Goal: Task Accomplishment & Management: Manage account settings

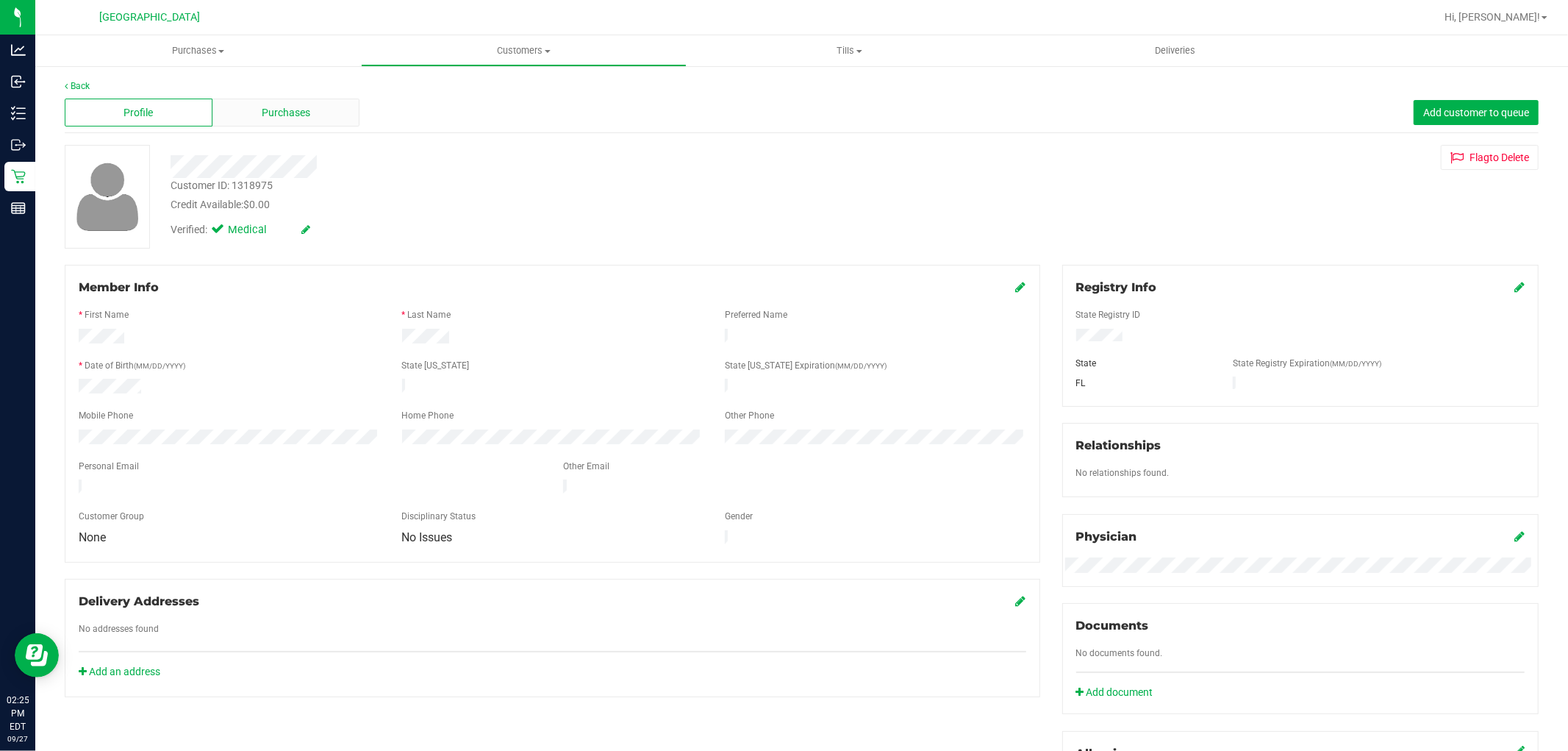
click at [304, 112] on span "Purchases" at bounding box center [285, 113] width 48 height 16
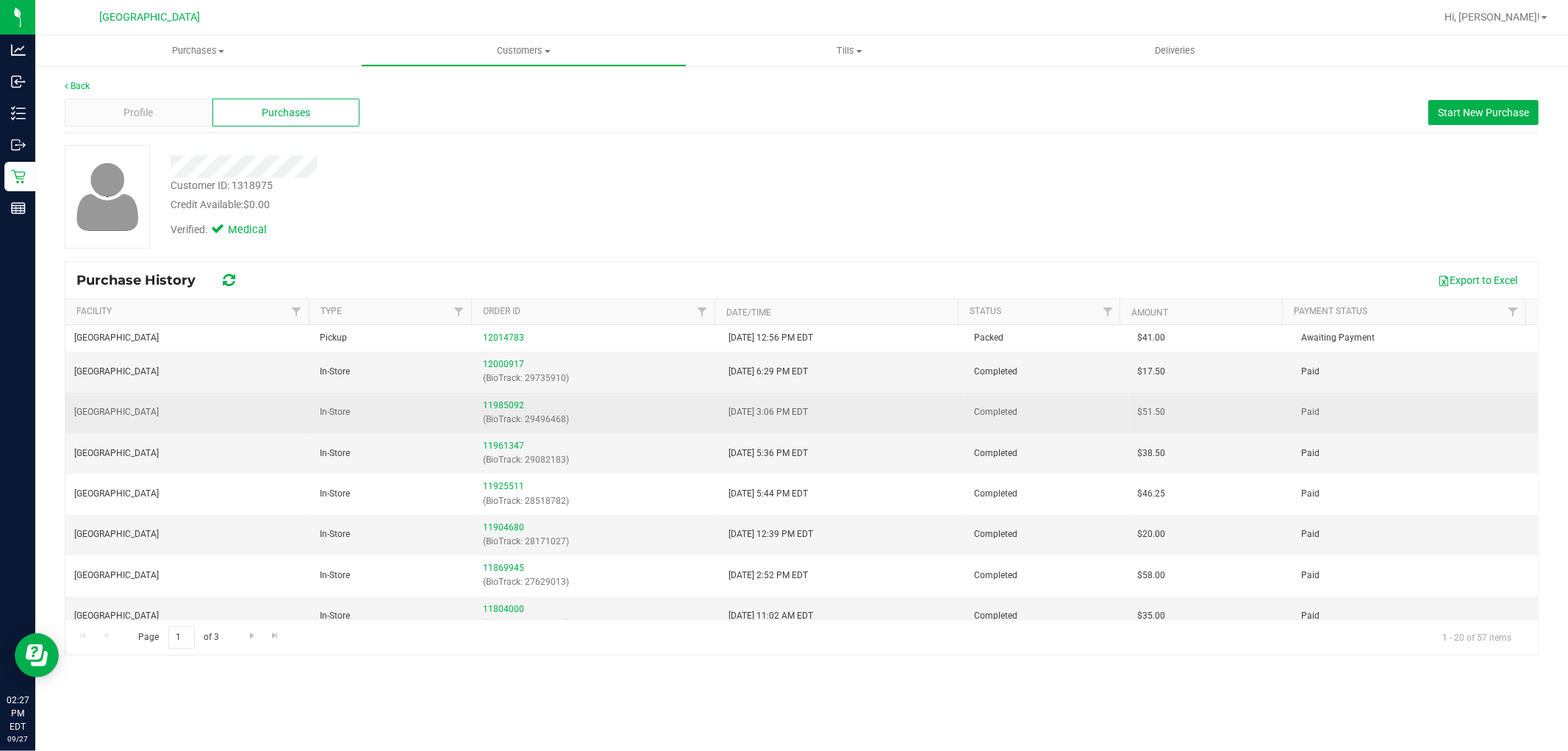
click at [512, 400] on div "11985092 (BioTrack: 29496468)" at bounding box center [597, 413] width 228 height 28
click at [510, 407] on link "11985092" at bounding box center [503, 406] width 41 height 11
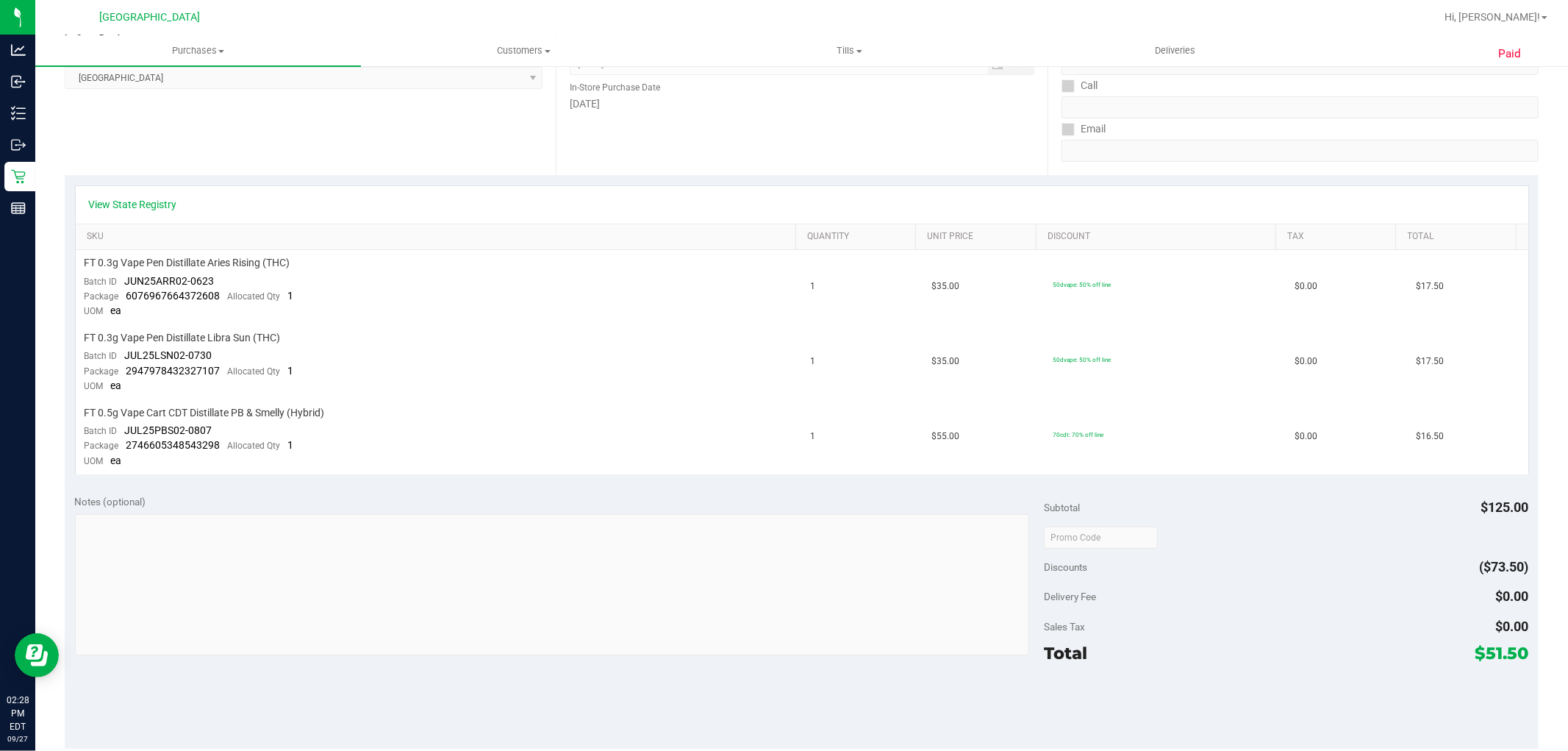
scroll to position [245, 0]
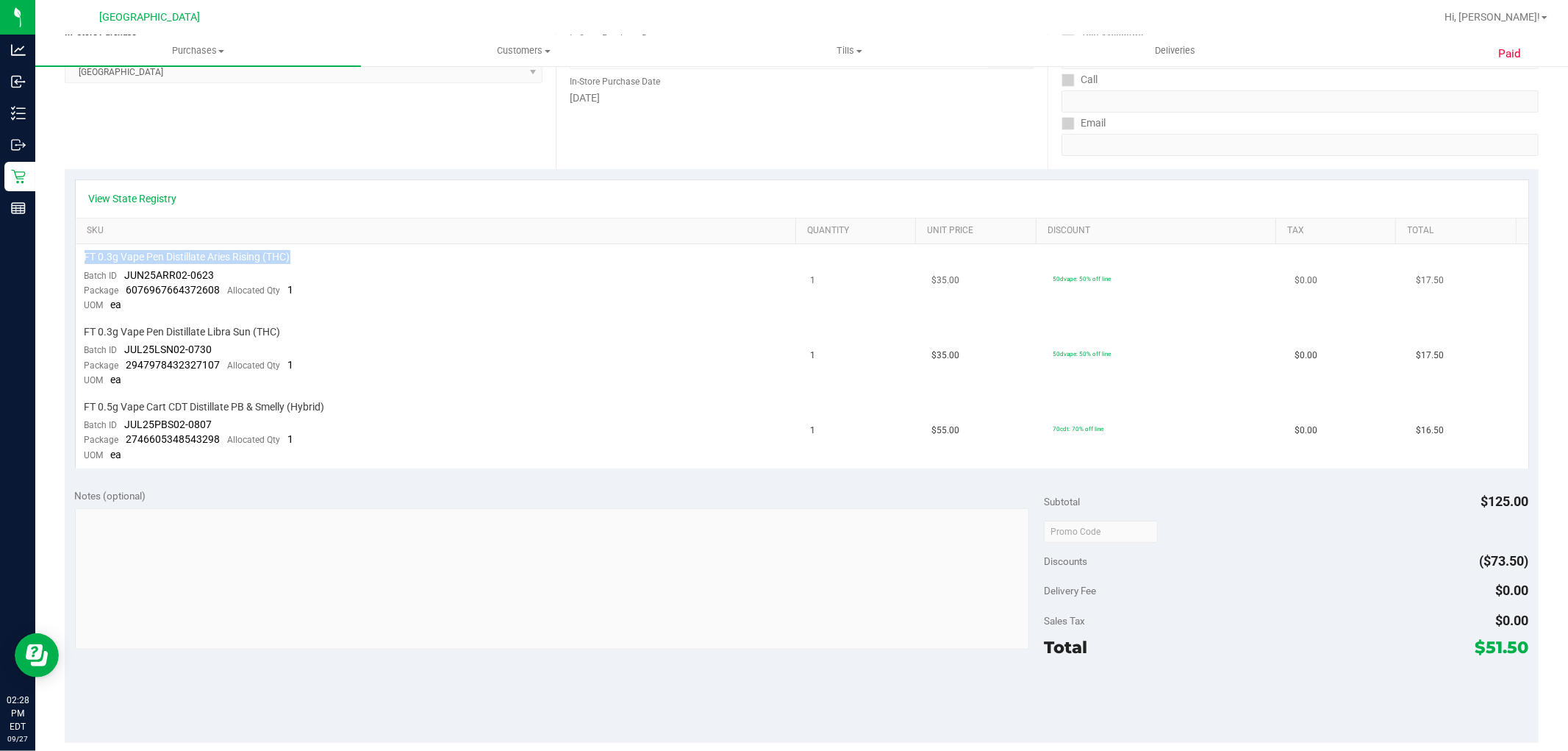
drag, startPoint x: 302, startPoint y: 258, endPoint x: 136, endPoint y: 253, distance: 166.1
click at [92, 253] on div "FT 0.3g Vape Pen Distillate Aries Rising (THC)" at bounding box center [438, 257] width 708 height 14
drag, startPoint x: 136, startPoint y: 253, endPoint x: 479, endPoint y: 291, distance: 345.1
click at [744, 370] on td "FT 0.3g Vape Pen Distillate Libra Sun (THC) Batch ID JUL25LSN02-0730 Package 29…" at bounding box center [438, 357] width 726 height 75
drag, startPoint x: 322, startPoint y: 261, endPoint x: 48, endPoint y: 257, distance: 274.0
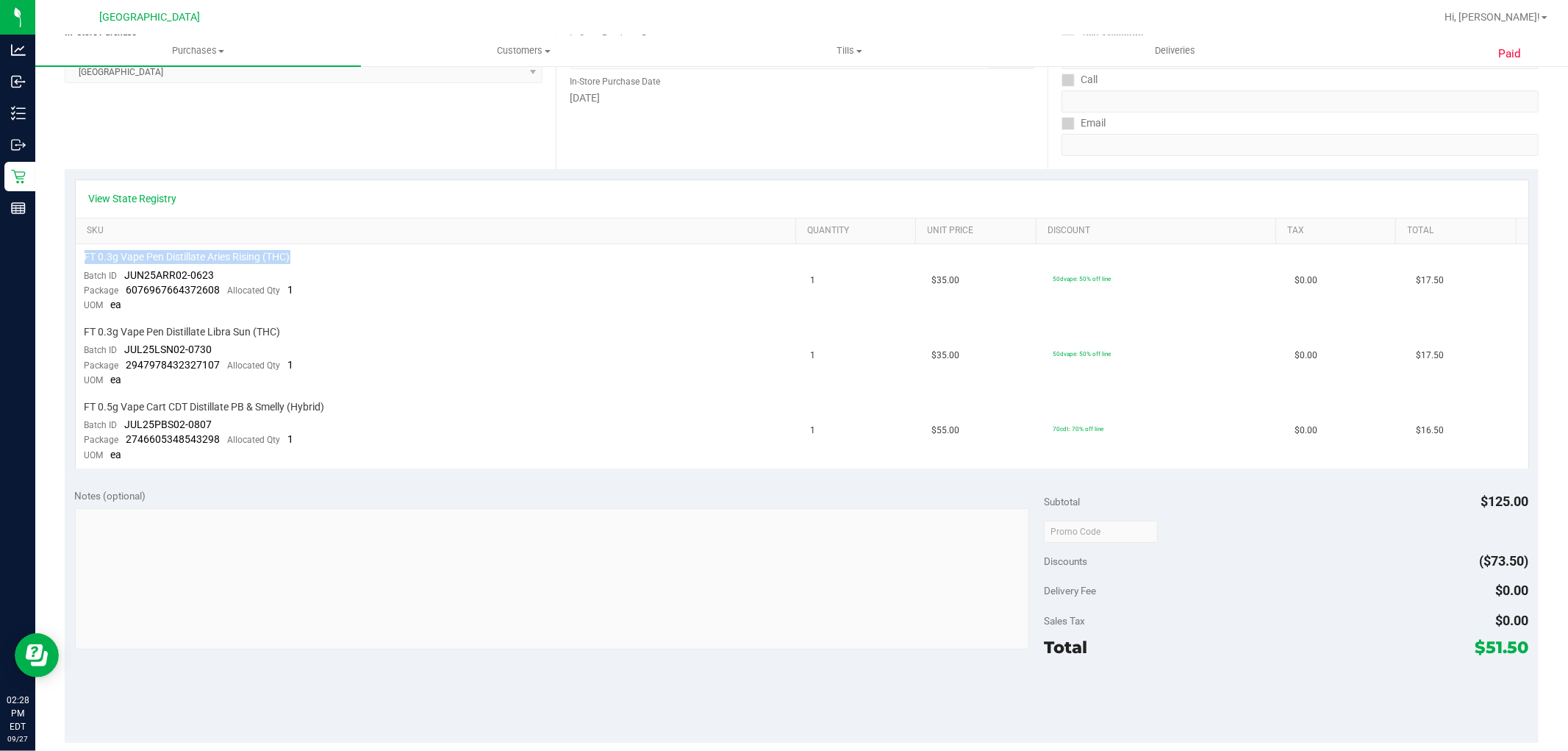
click at [48, 257] on div "Paid Back View Profile Completed [DATE] 3:11 PM EDT # 11985092 BioTrack ID: 294…" at bounding box center [802, 467] width 1533 height 1295
copy table "FT 0.3g Vape Pen Distillate Aries Rising (THC)"
drag, startPoint x: 231, startPoint y: 267, endPoint x: 125, endPoint y: 277, distance: 106.5
click at [125, 277] on td "FT 0.3g Vape Pen Distillate Aries Rising (THC) Batch ID JUN25ARR02-0623 Package…" at bounding box center [438, 281] width 726 height 75
copy span "JUN25ARR02-0623"
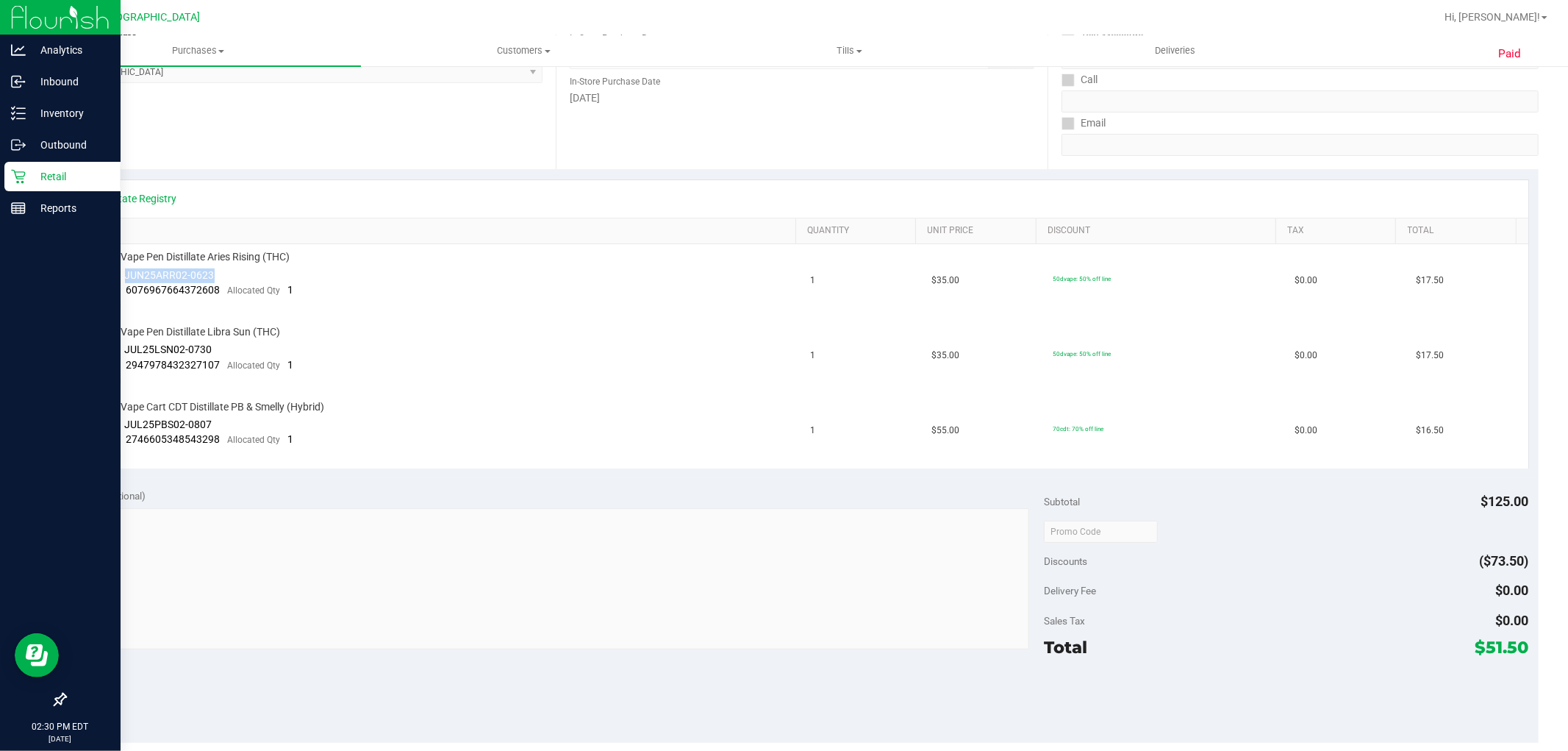
click at [55, 170] on p "Retail" at bounding box center [70, 176] width 88 height 18
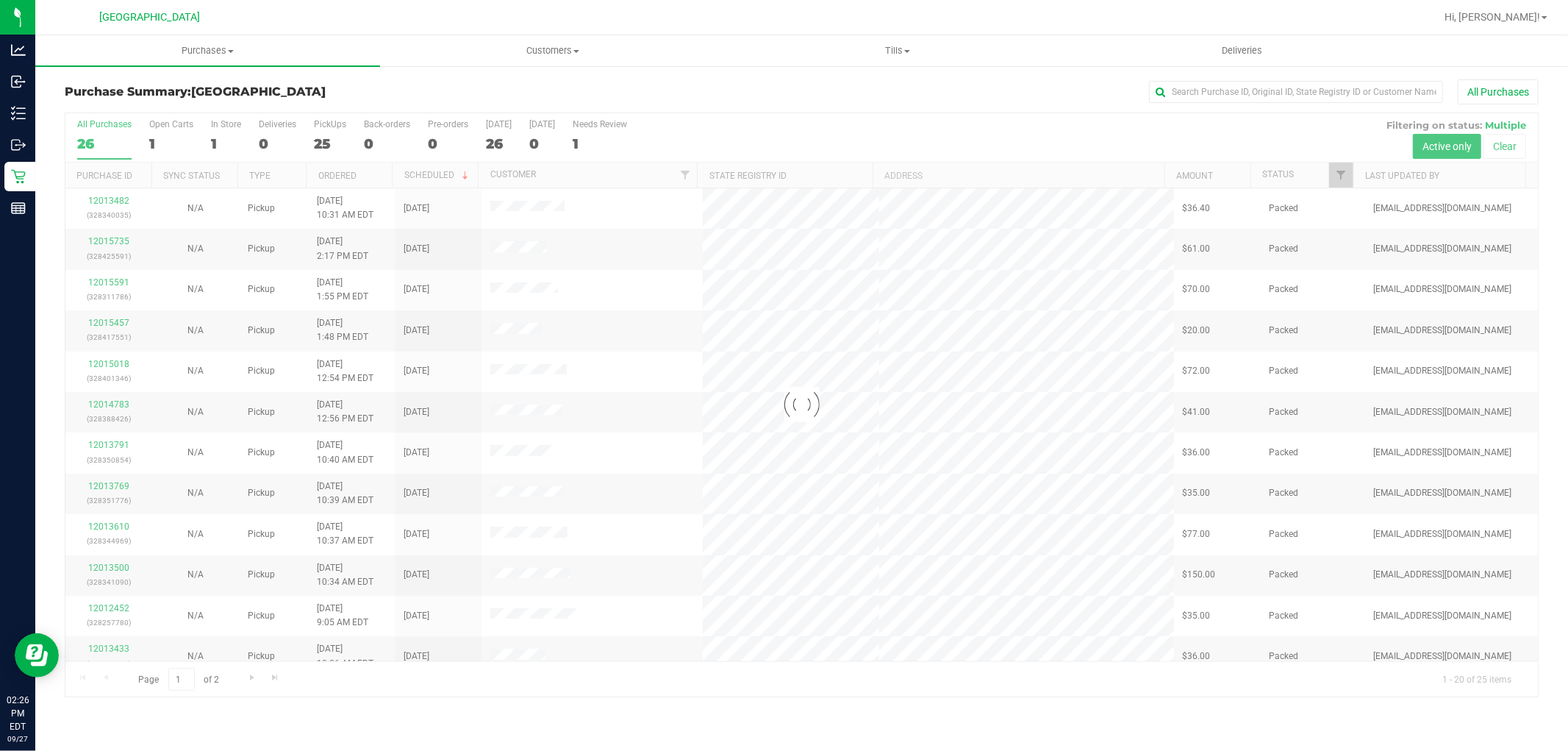
click at [539, 409] on div at bounding box center [802, 405] width 1473 height 584
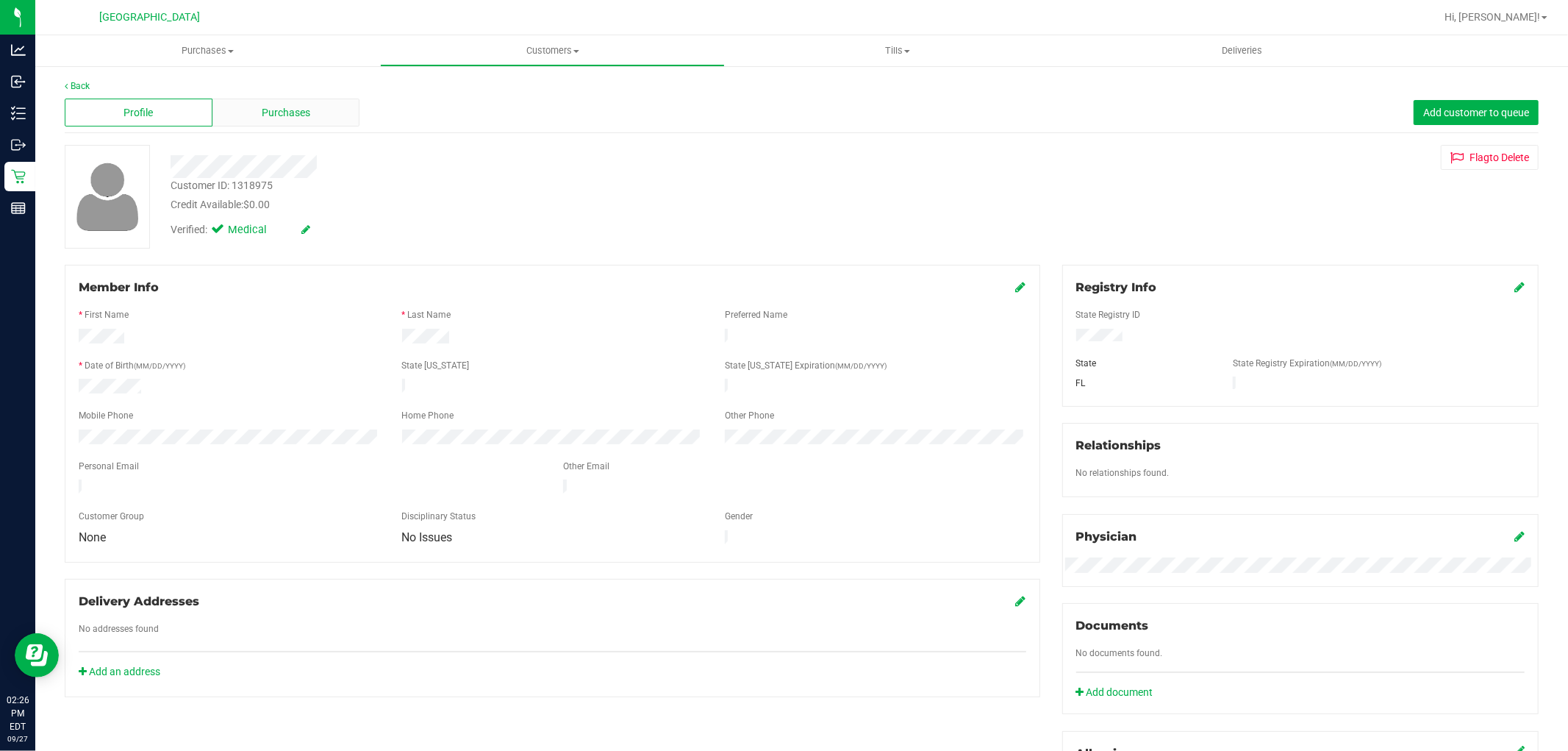
click at [266, 109] on span "Purchases" at bounding box center [285, 113] width 48 height 16
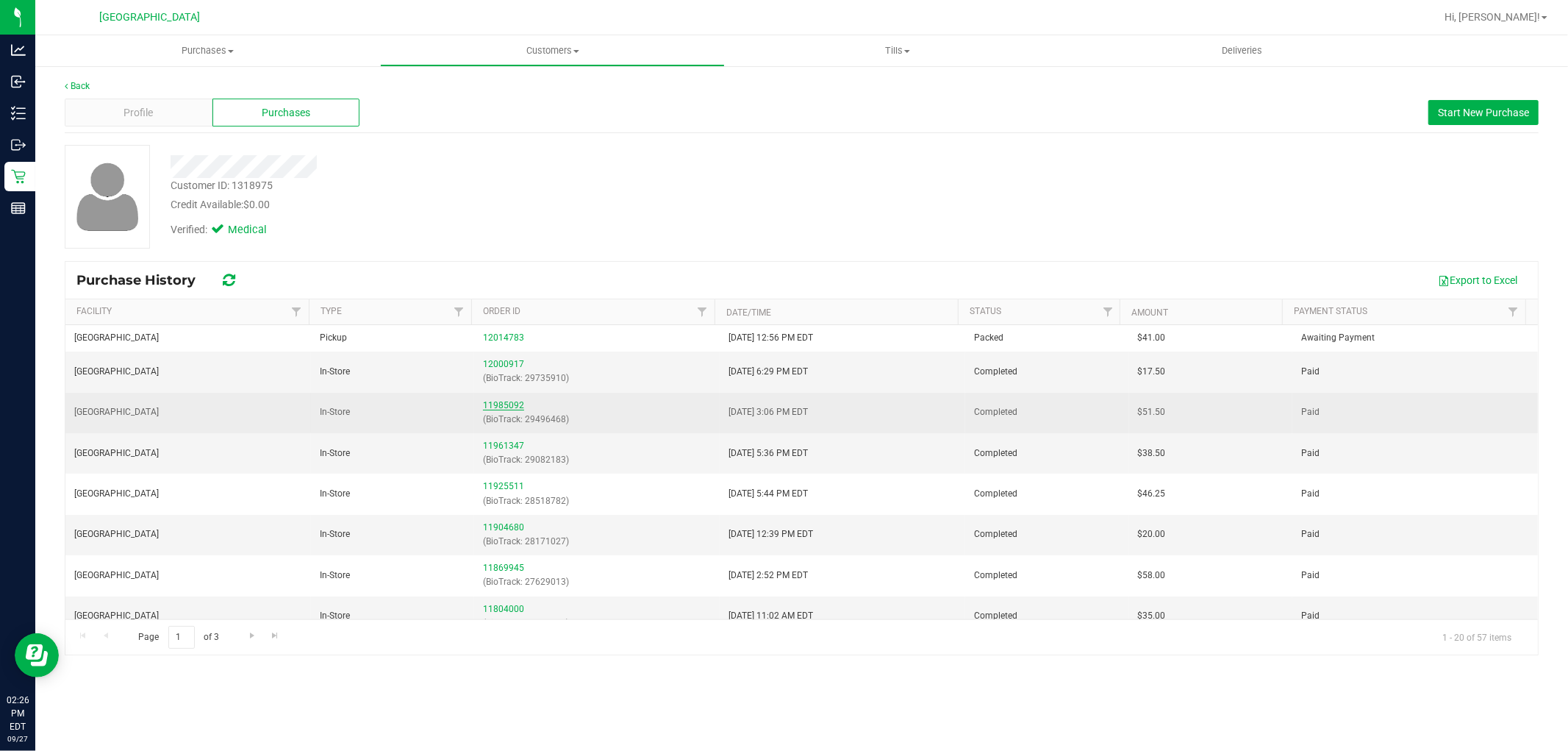
click at [515, 405] on link "11985092" at bounding box center [503, 406] width 41 height 11
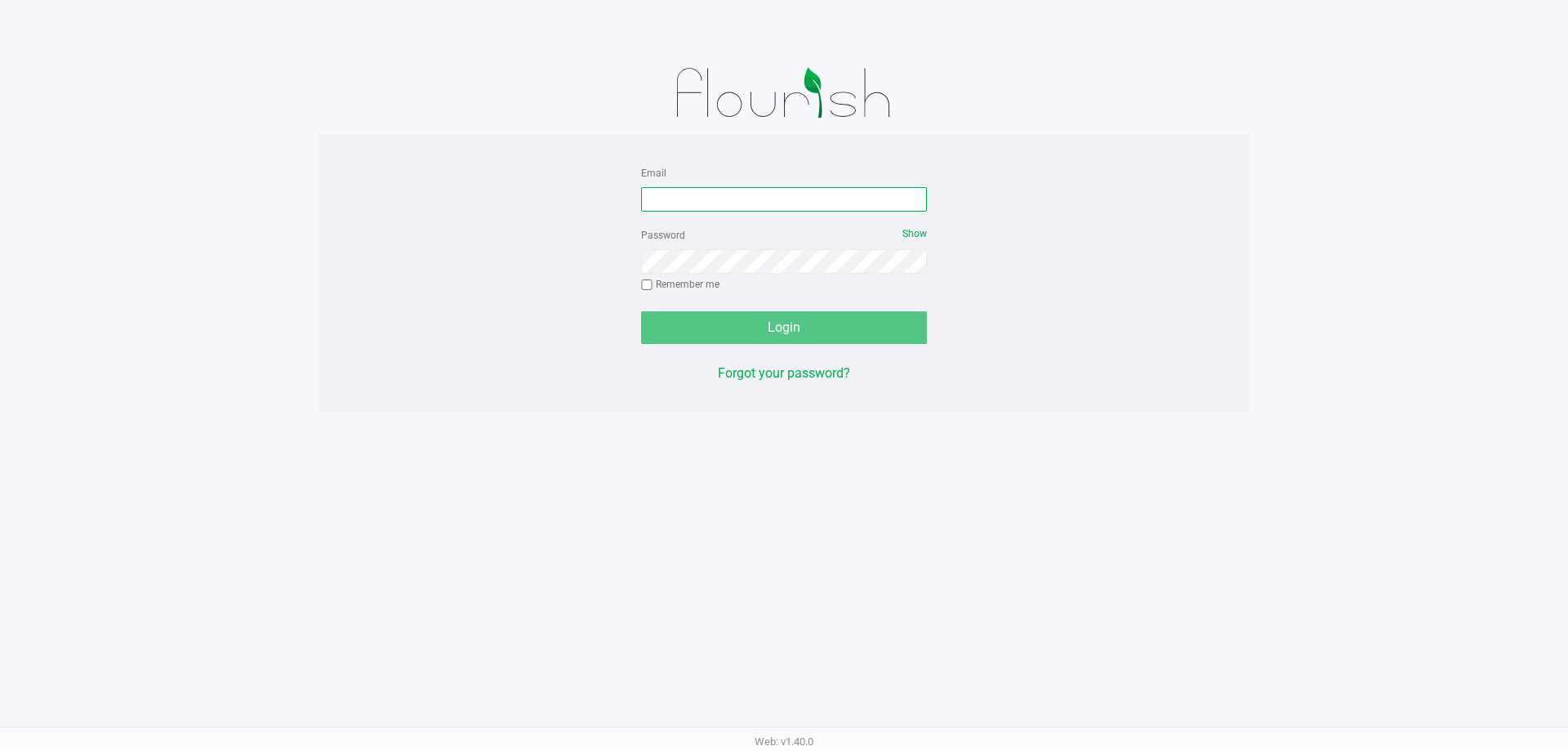
click at [718, 206] on input "Email" at bounding box center [784, 199] width 285 height 24
type input "[EMAIL_ADDRESS][DOMAIN_NAME]"
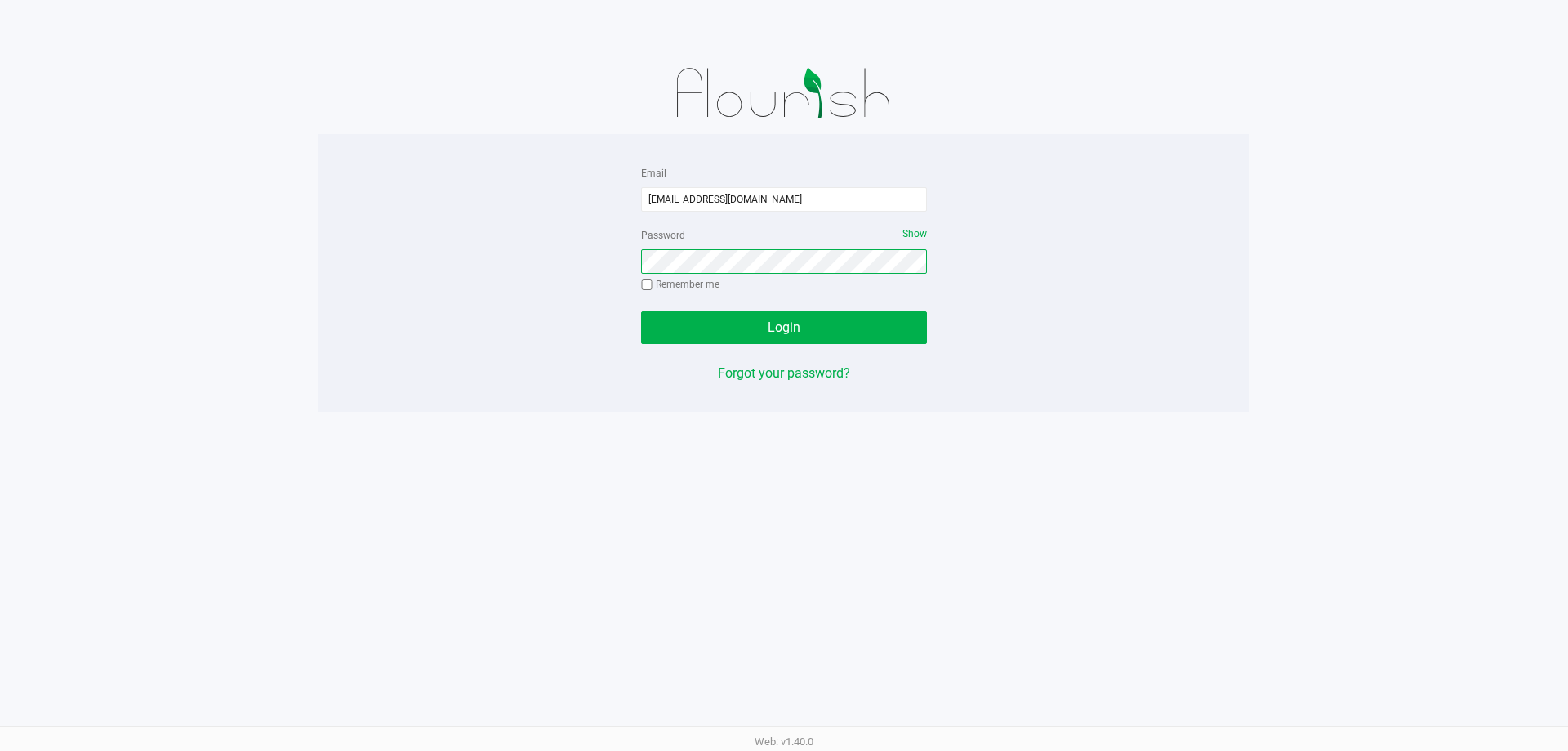
click at [641, 311] on button "Login" at bounding box center [784, 327] width 285 height 32
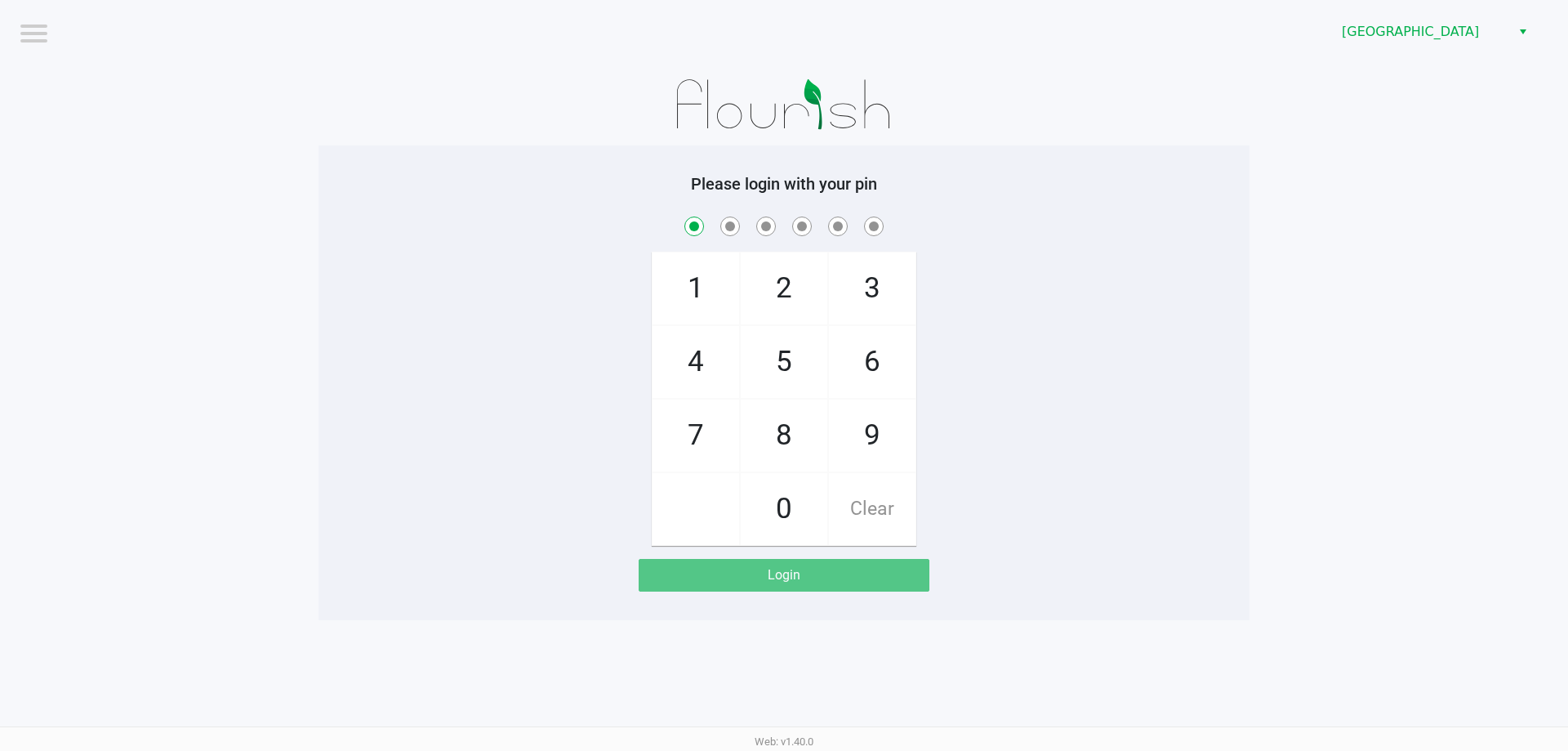
checkbox input "true"
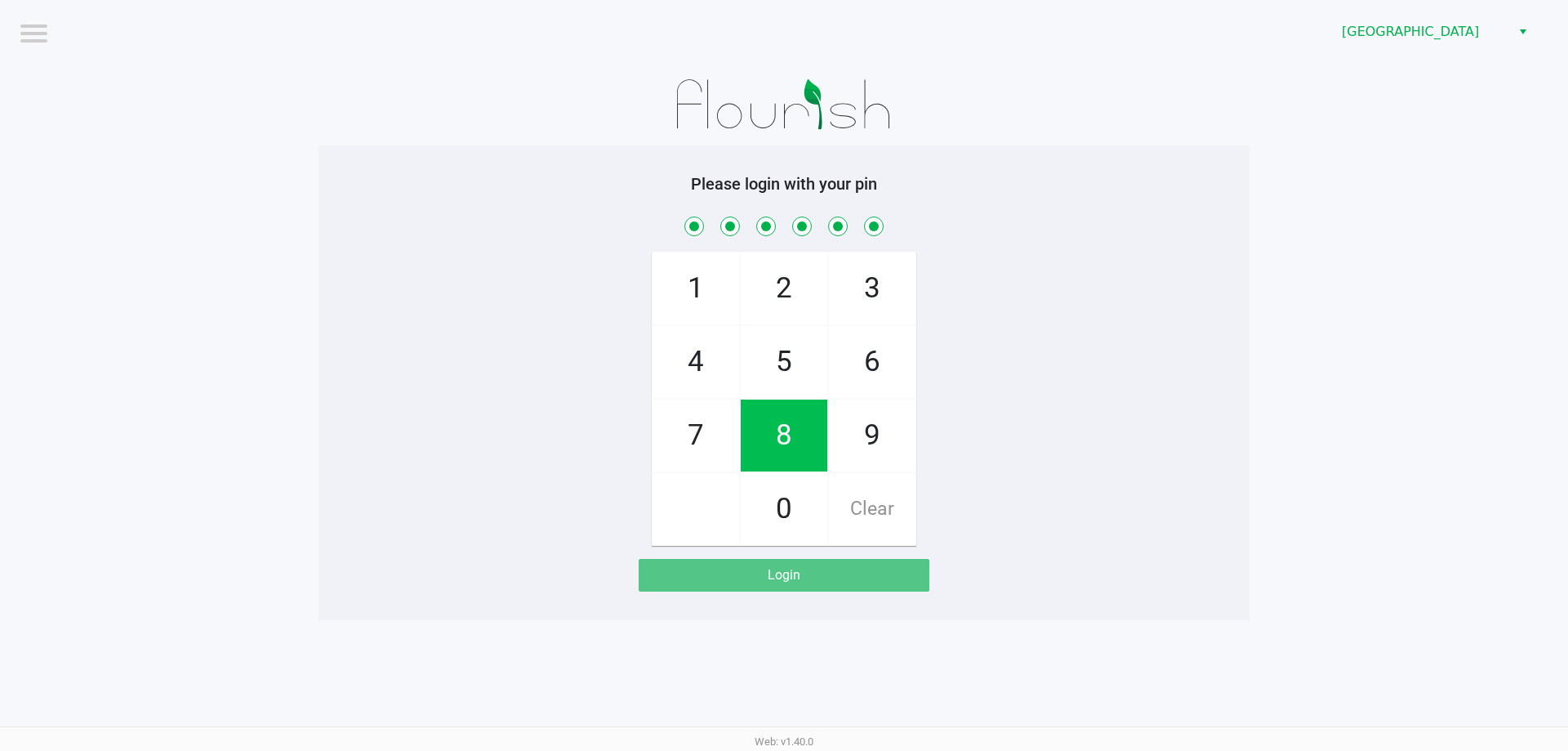
checkbox input "true"
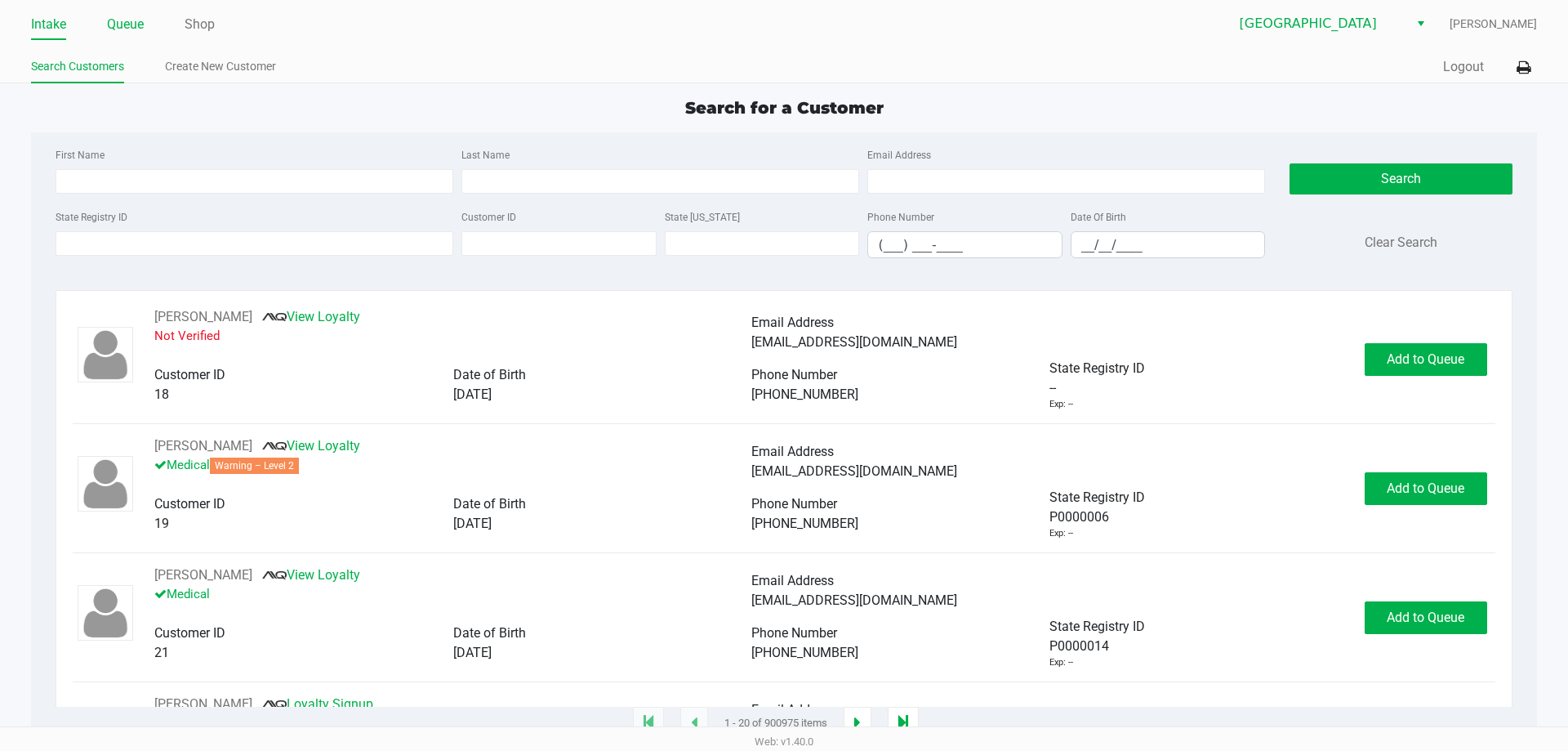
click at [139, 20] on link "Queue" at bounding box center [125, 23] width 37 height 22
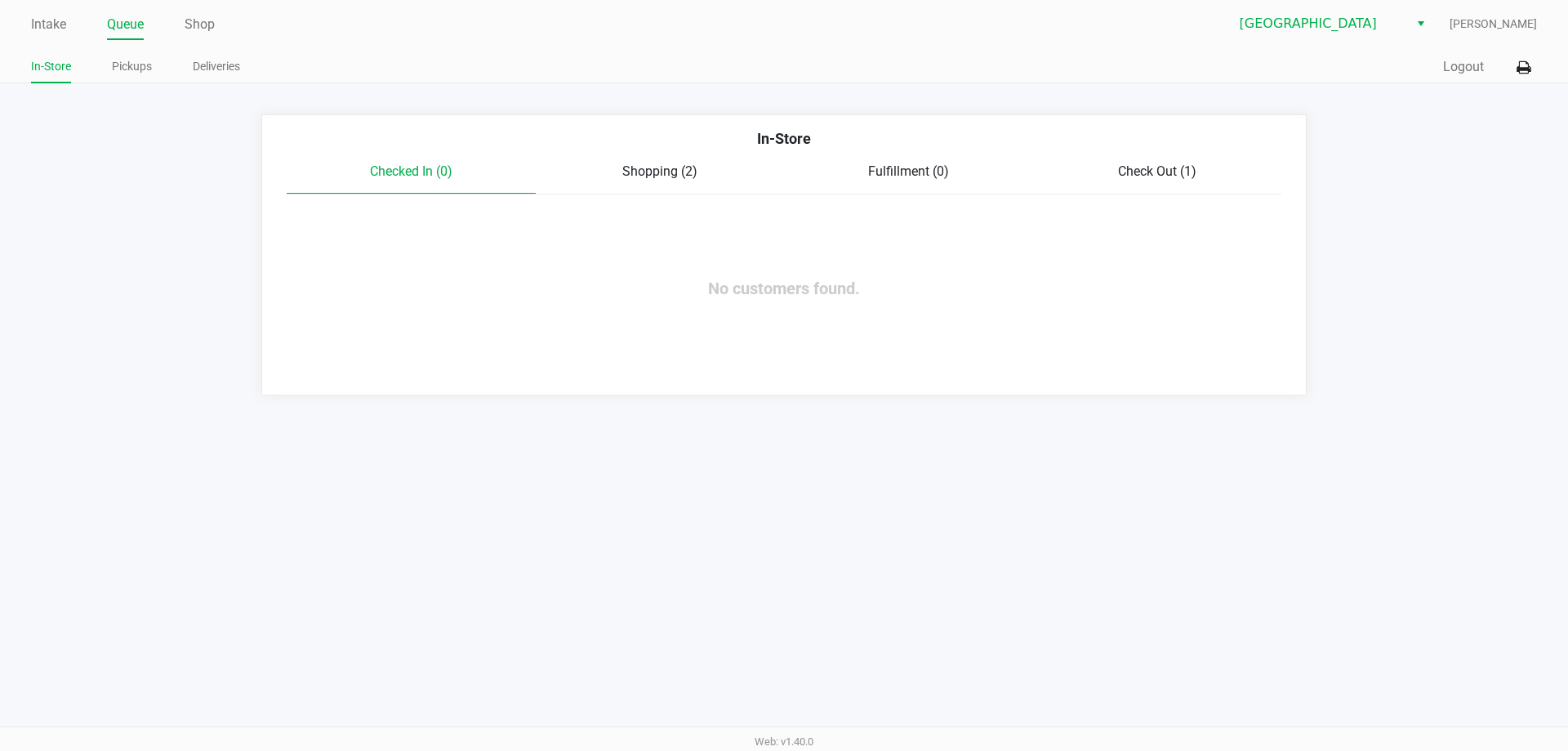
click at [661, 167] on span "Shopping (2)" at bounding box center [660, 171] width 75 height 16
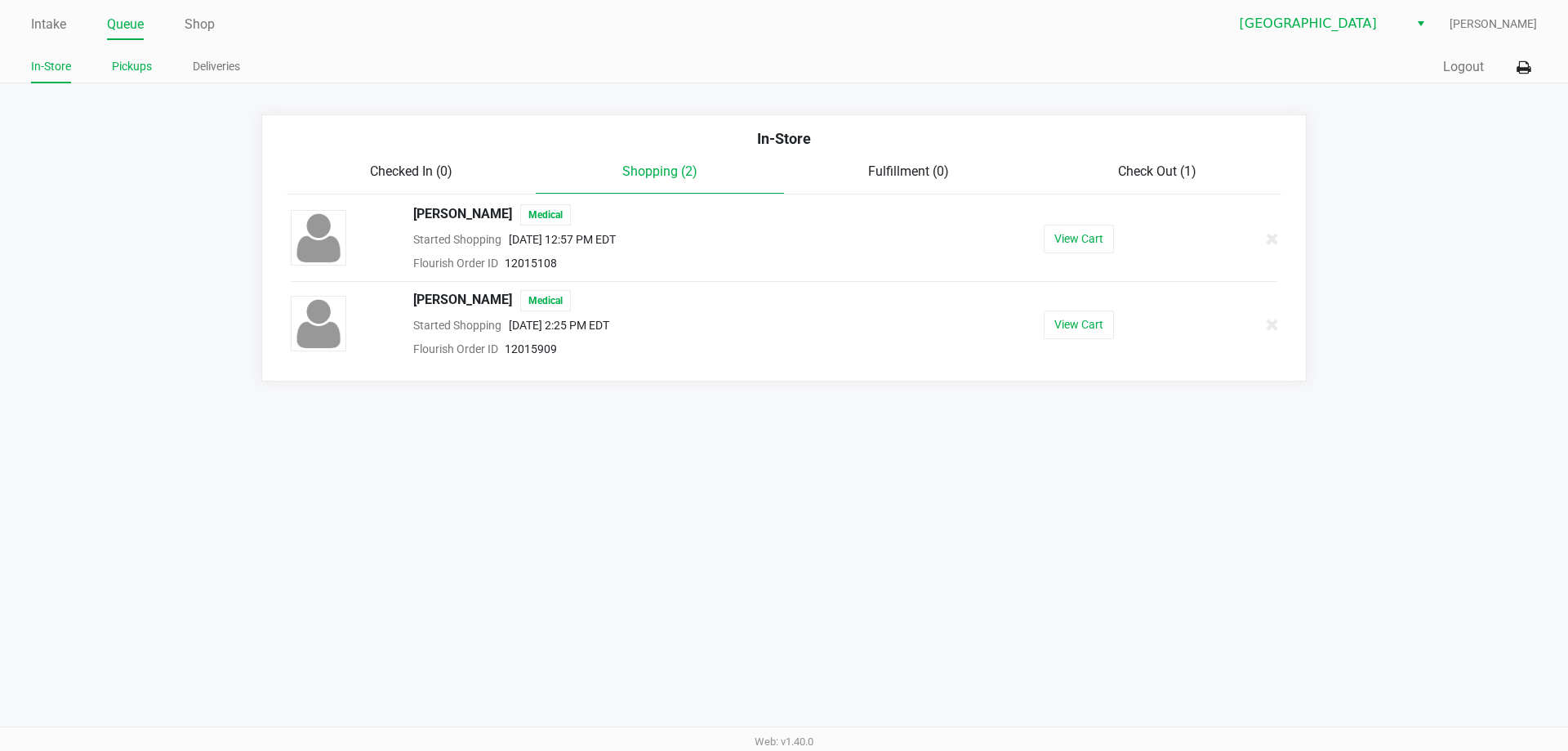
click at [146, 67] on link "Pickups" at bounding box center [131, 66] width 40 height 21
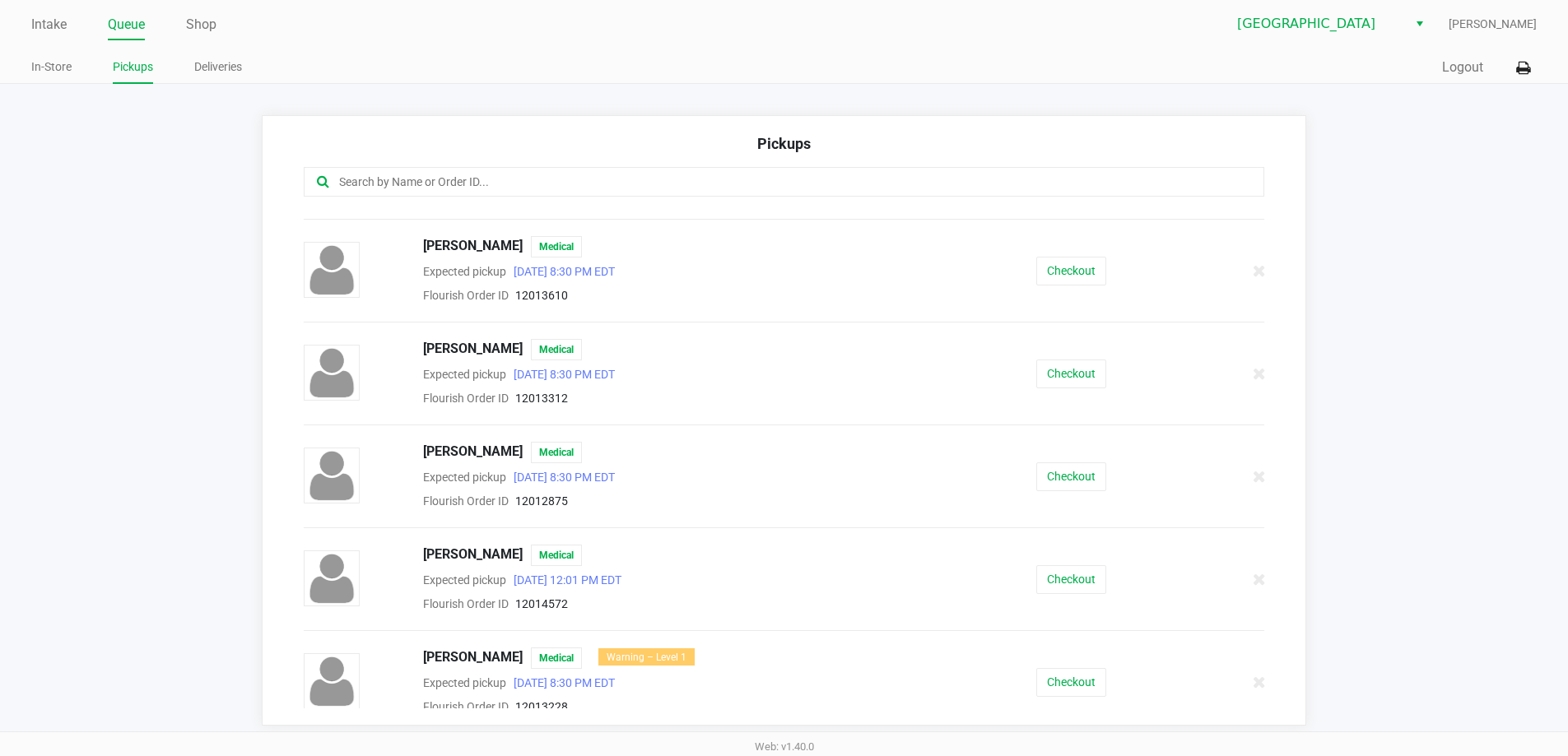
scroll to position [658, 0]
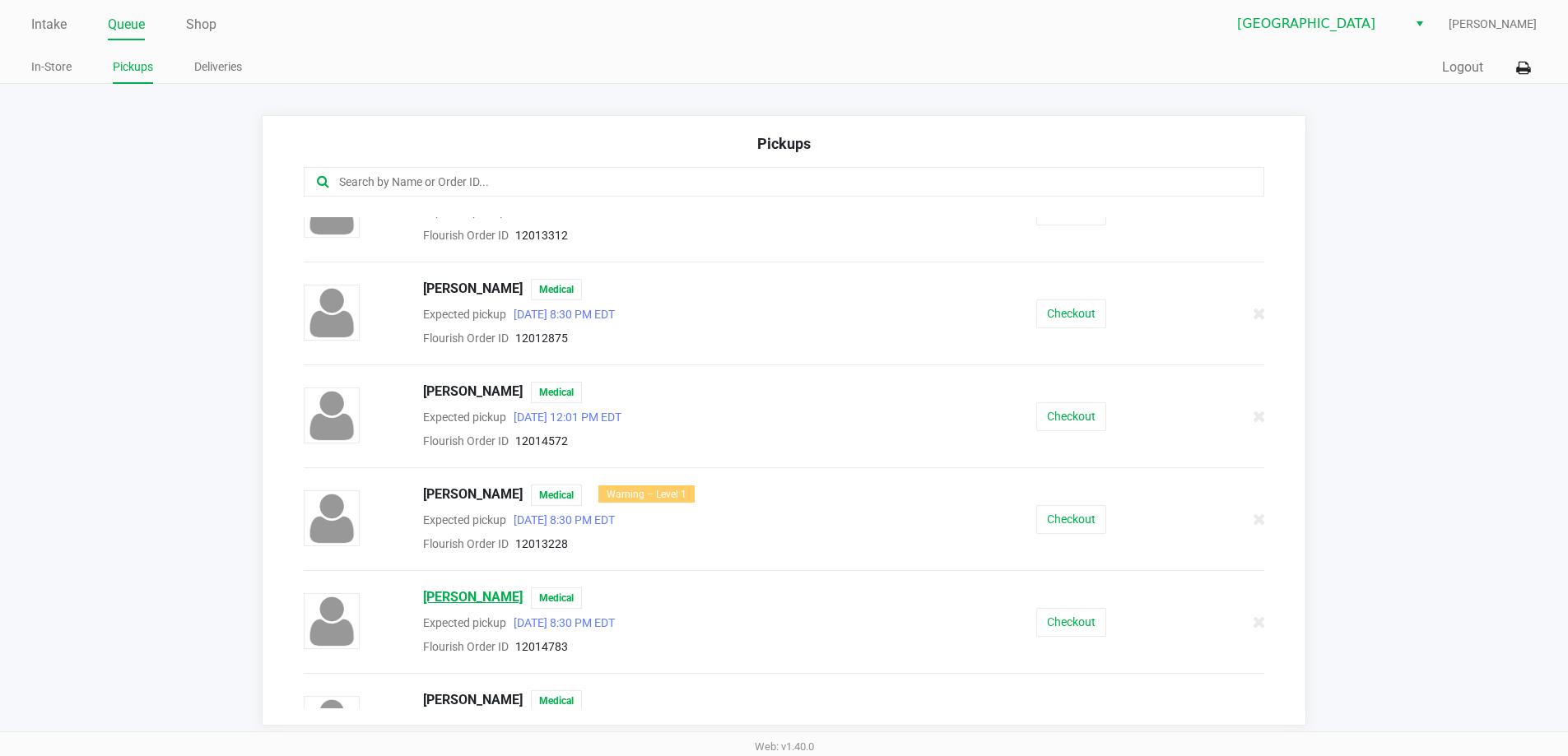
click at [462, 593] on span "JESSICA LACROIX" at bounding box center [472, 598] width 99 height 22
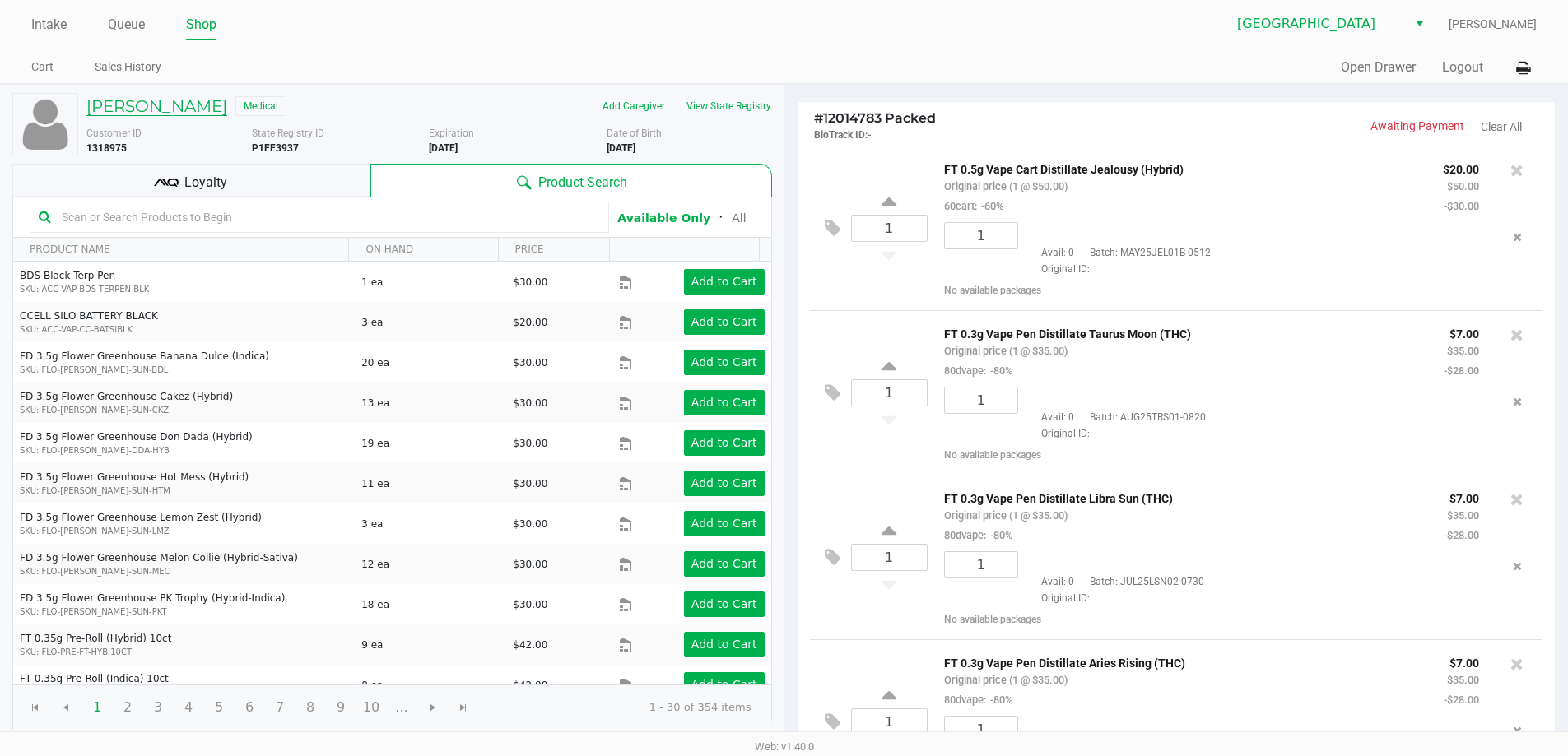
click at [186, 115] on h5 "JESSICA LACROIX" at bounding box center [157, 106] width 141 height 20
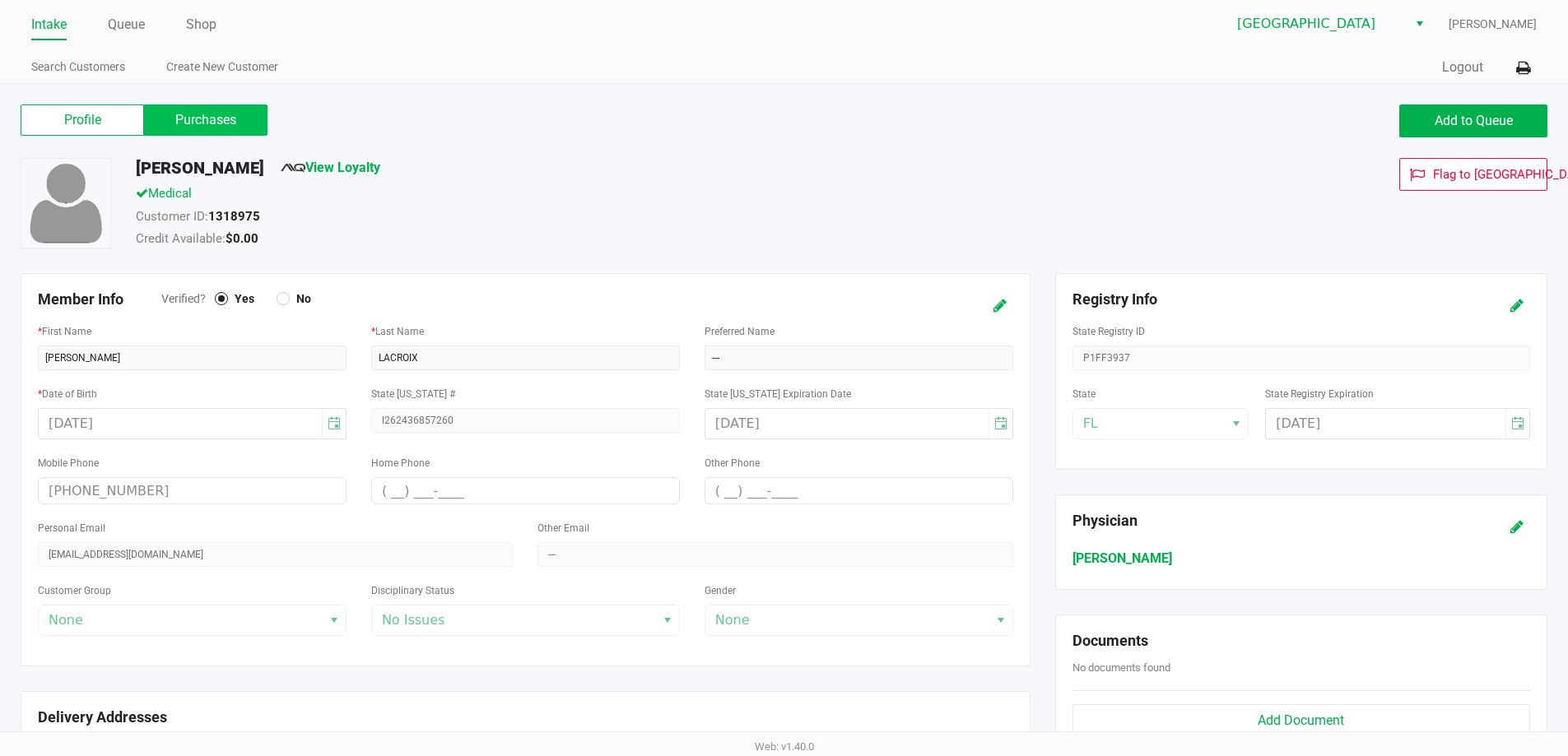
click at [165, 131] on label "Purchases" at bounding box center [205, 120] width 123 height 32
click at [0, 0] on 1 "Purchases" at bounding box center [0, 0] width 0 height 0
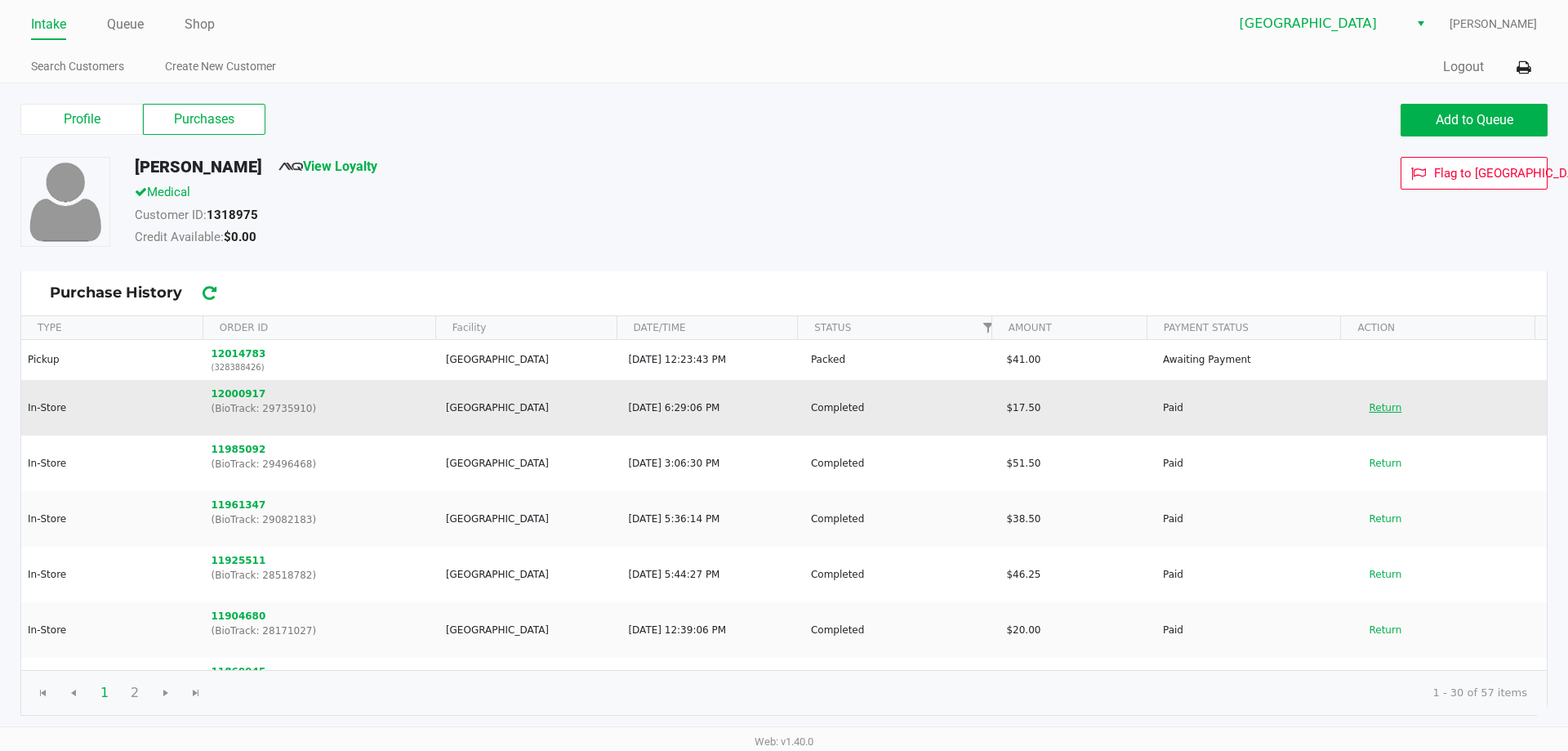
click at [1374, 408] on button "Return" at bounding box center [1384, 408] width 54 height 26
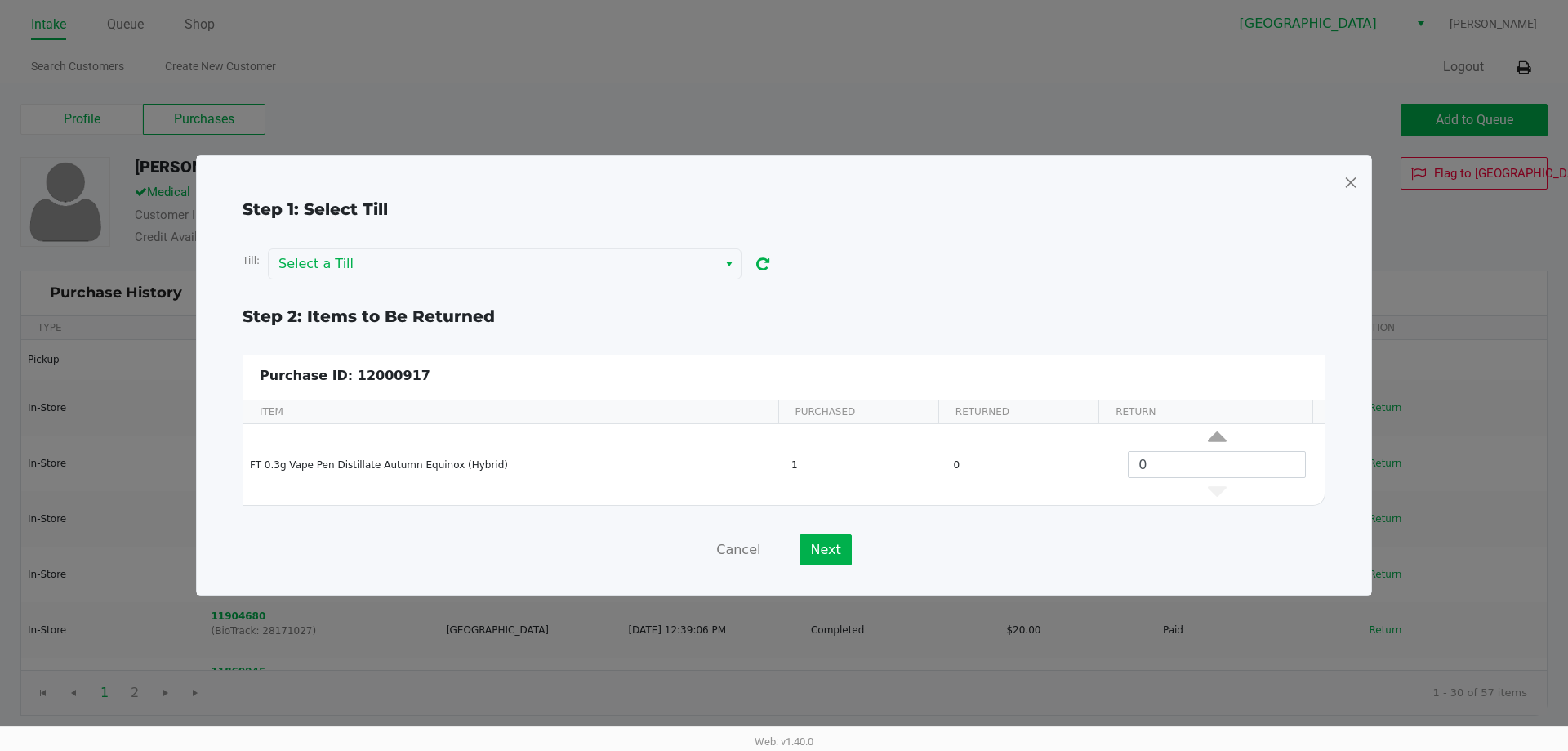
click at [1354, 184] on span at bounding box center [1350, 182] width 15 height 26
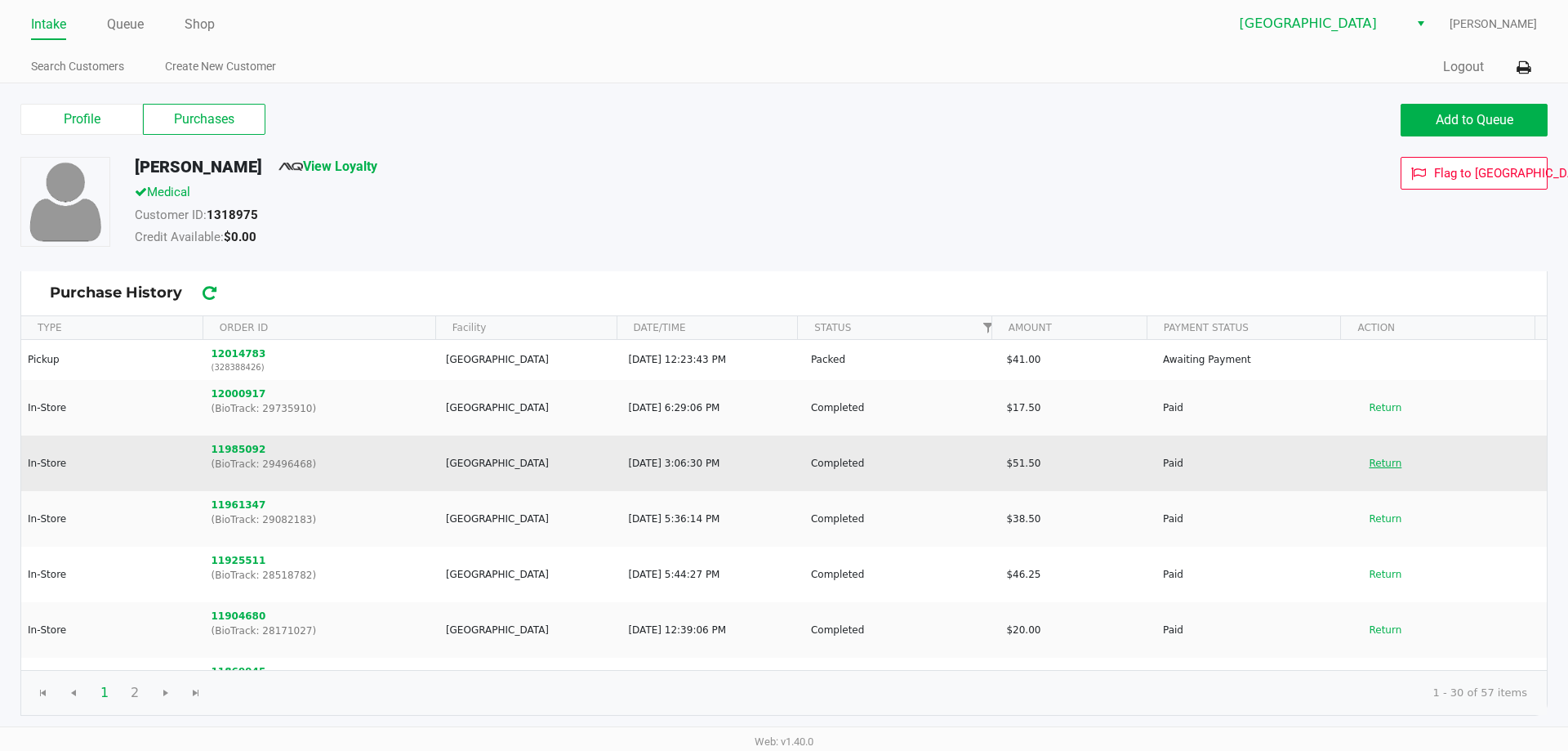
click at [1380, 467] on button "Return" at bounding box center [1384, 463] width 54 height 26
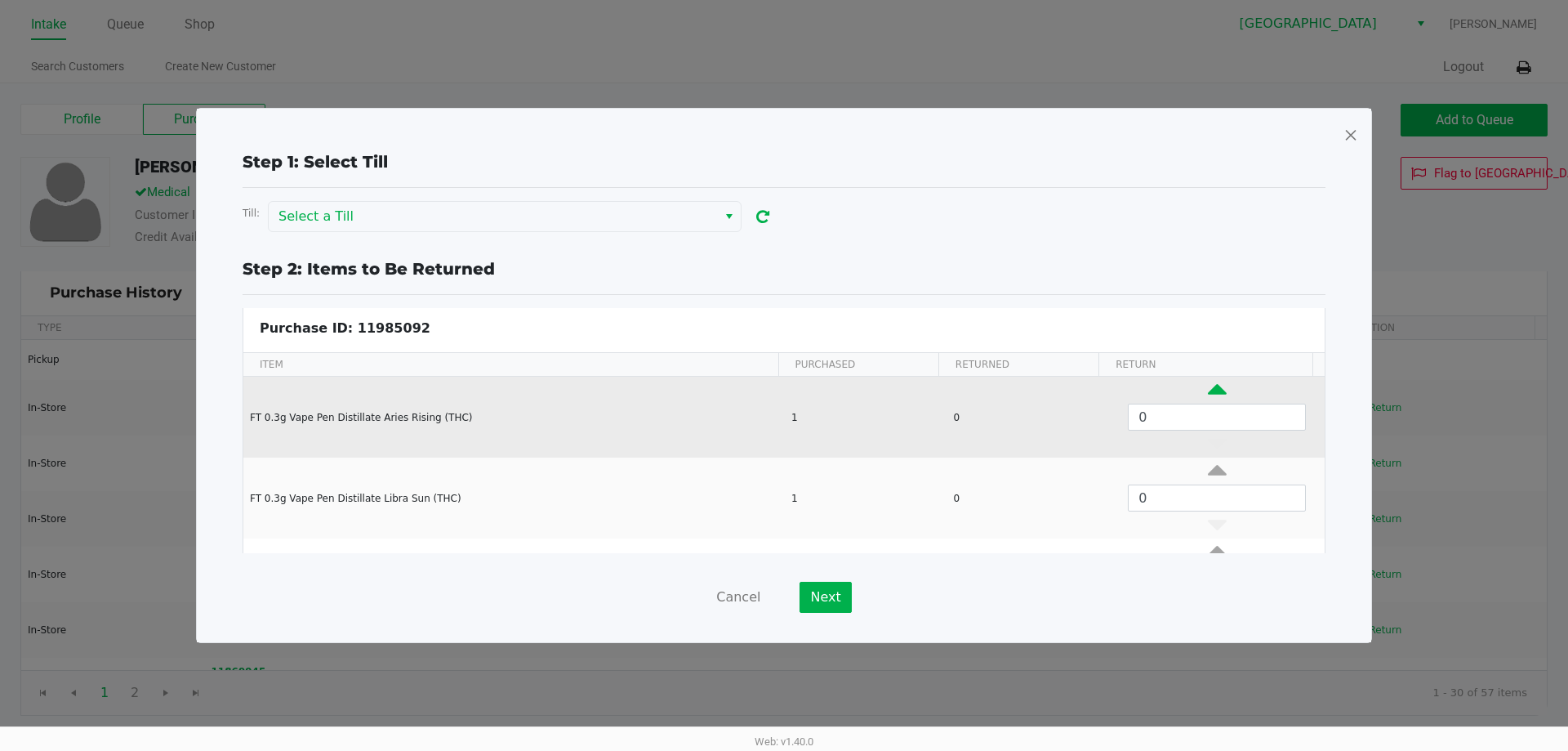
click at [1208, 388] on icon "Data table" at bounding box center [1217, 393] width 19 height 21
type input "1"
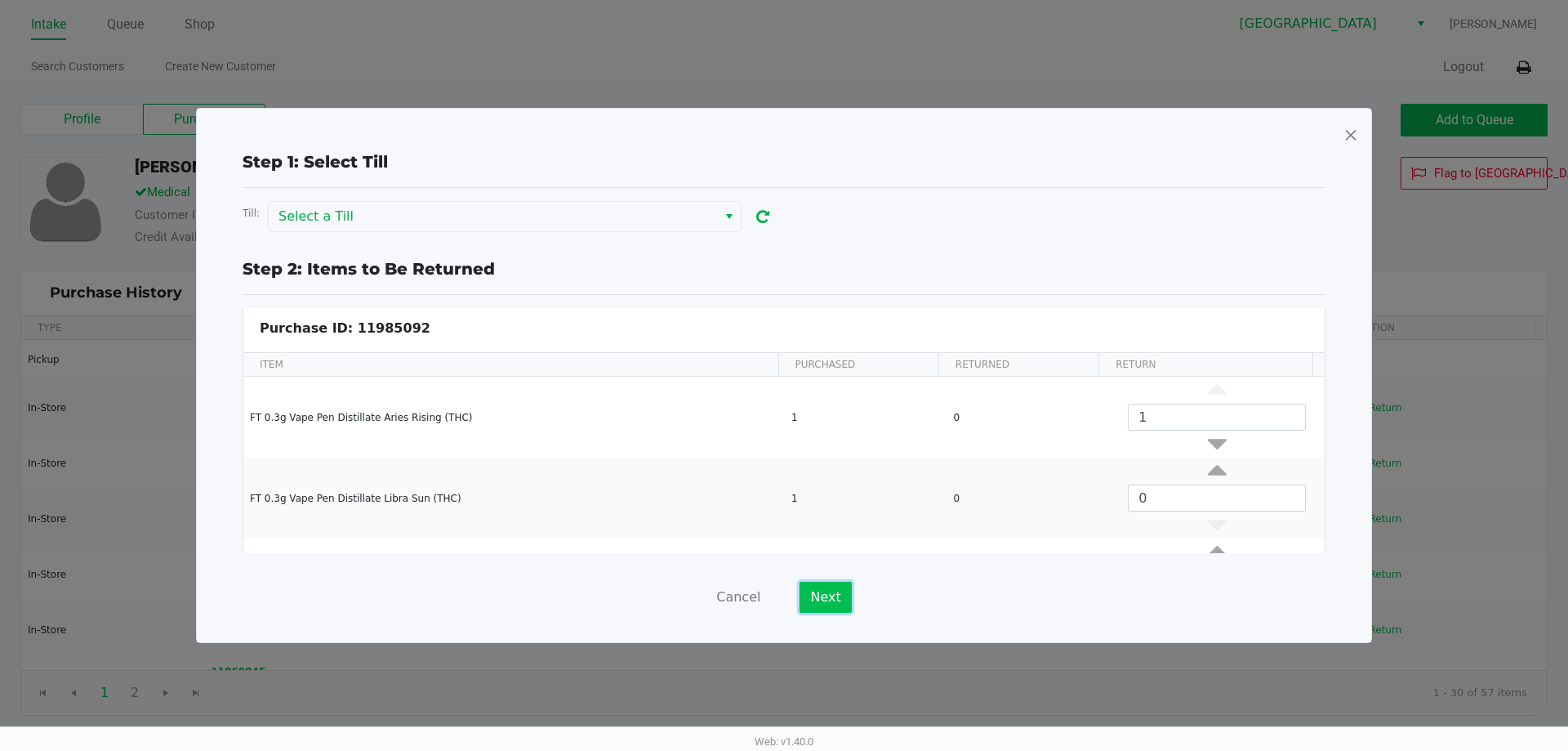
click at [837, 596] on button "Next" at bounding box center [825, 597] width 52 height 31
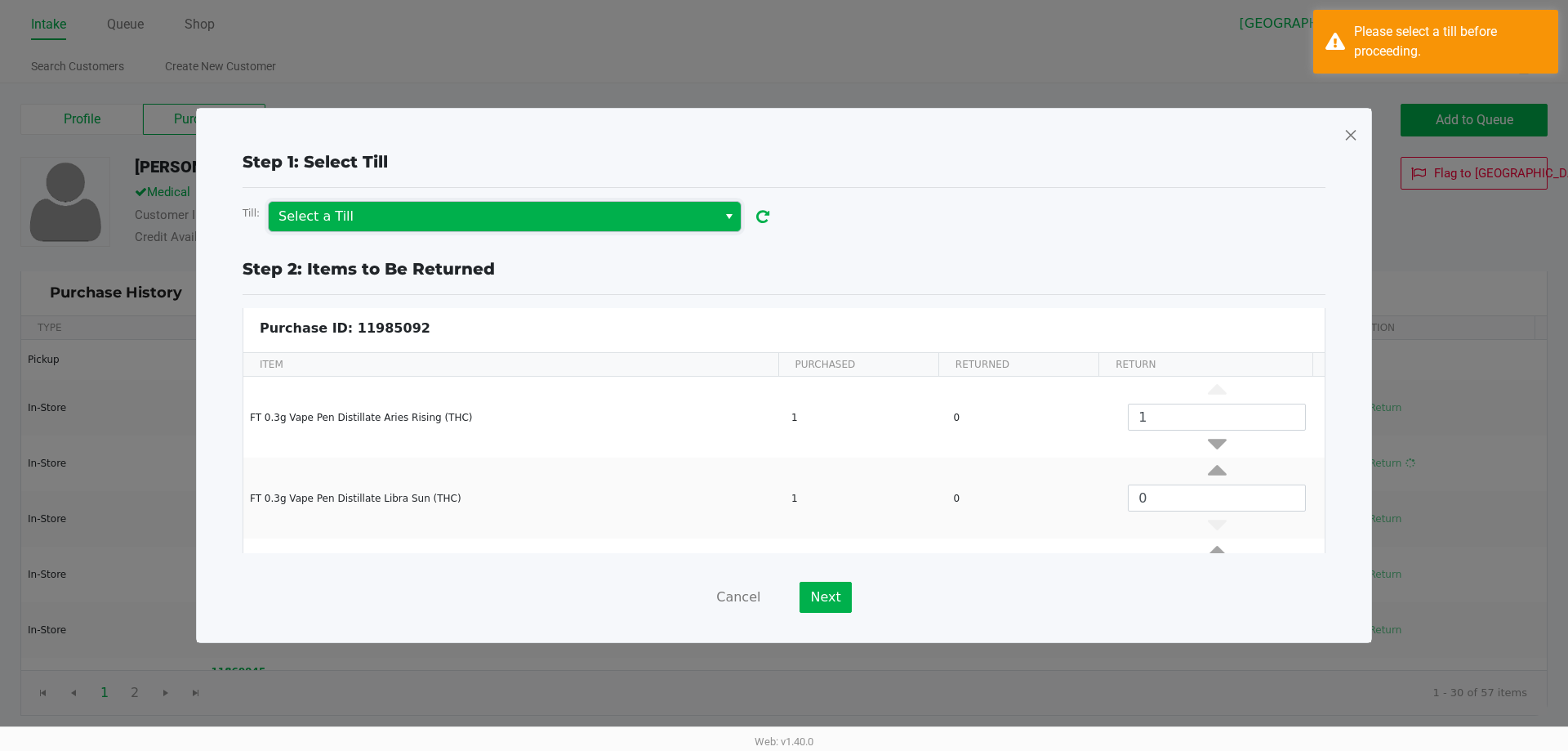
click at [414, 210] on span "Select a Till" at bounding box center [493, 216] width 429 height 20
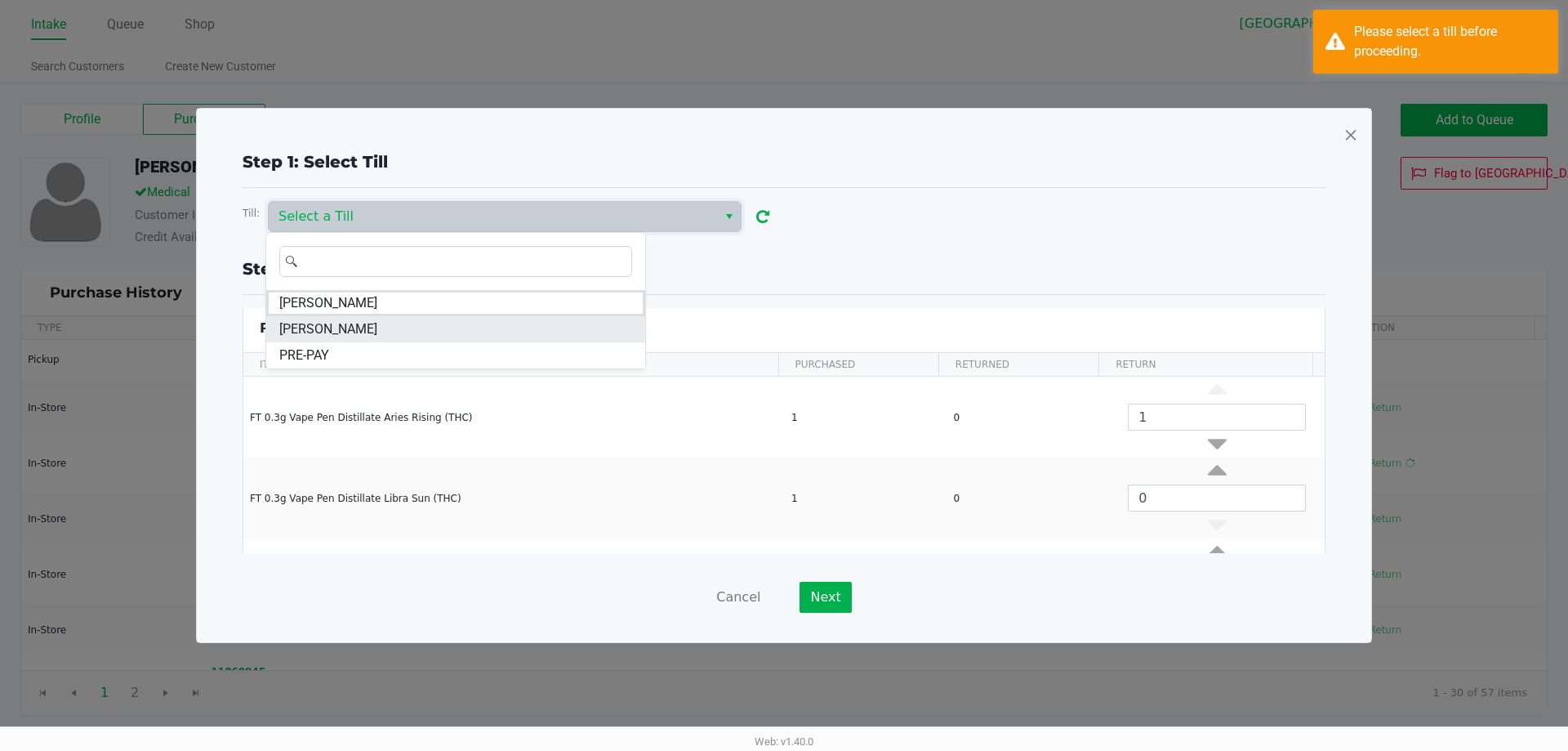
click at [360, 335] on span "FRANKLIN-PIERCE" at bounding box center [328, 330] width 98 height 20
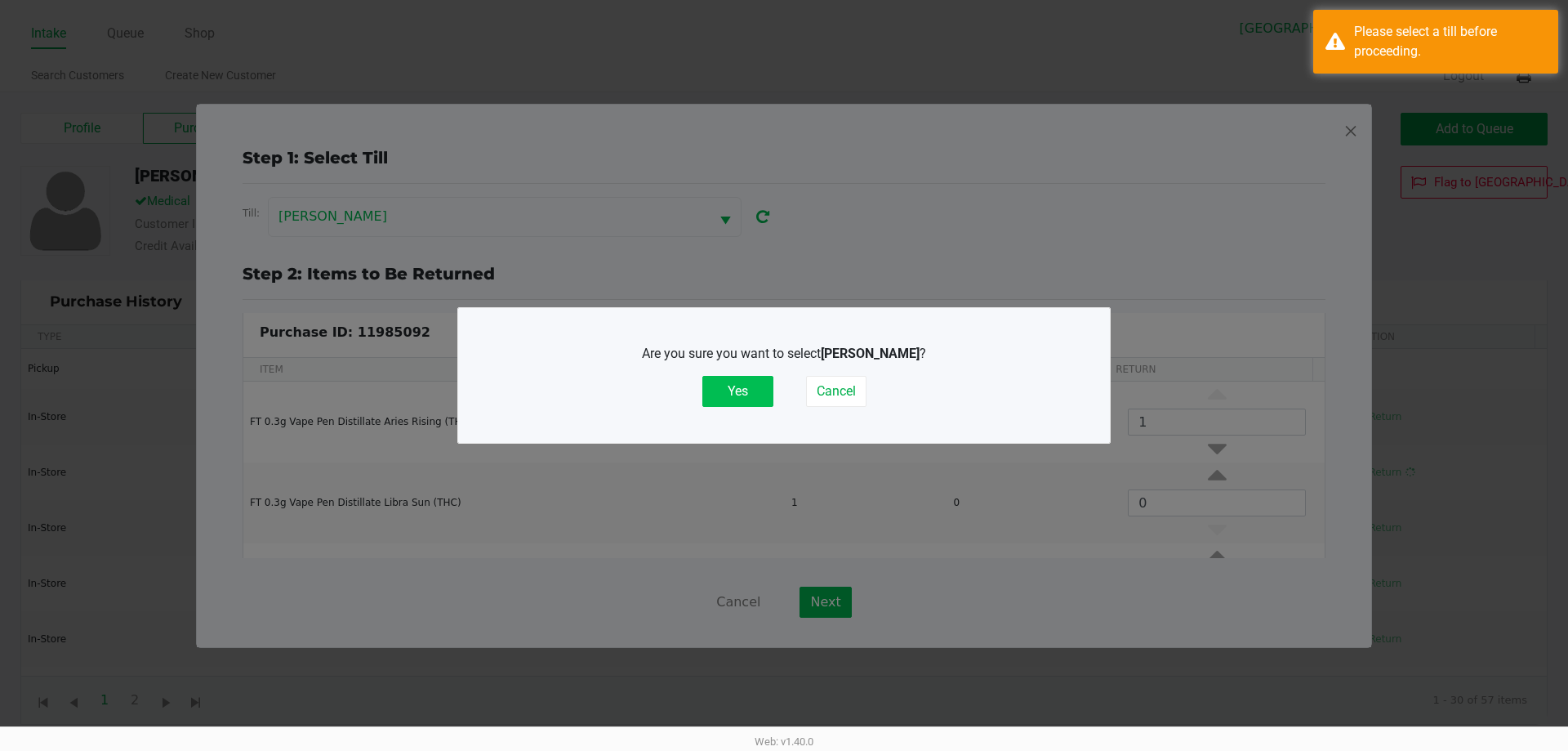
click at [739, 386] on button "Yes" at bounding box center [738, 391] width 71 height 31
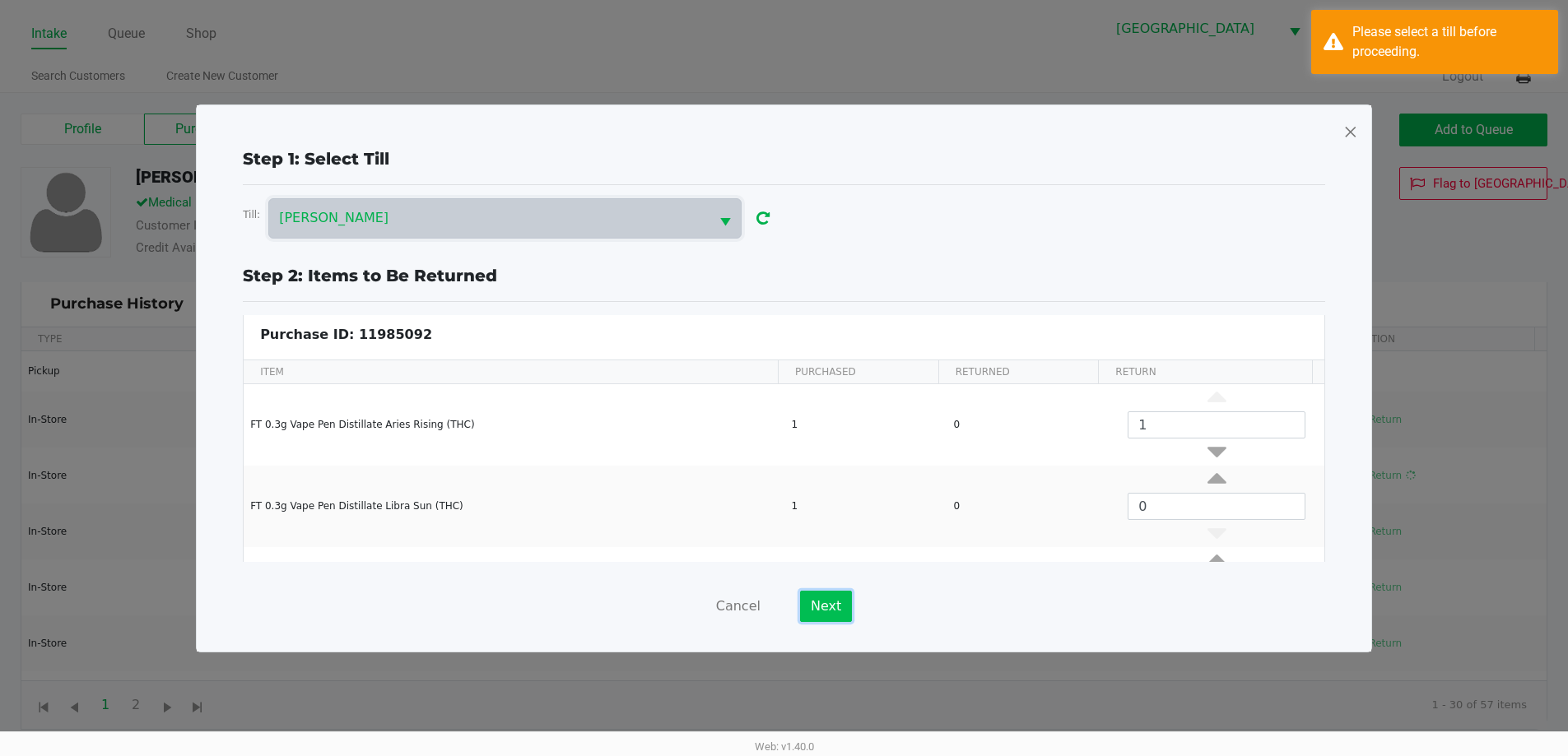
click at [838, 598] on button "Next" at bounding box center [825, 606] width 52 height 32
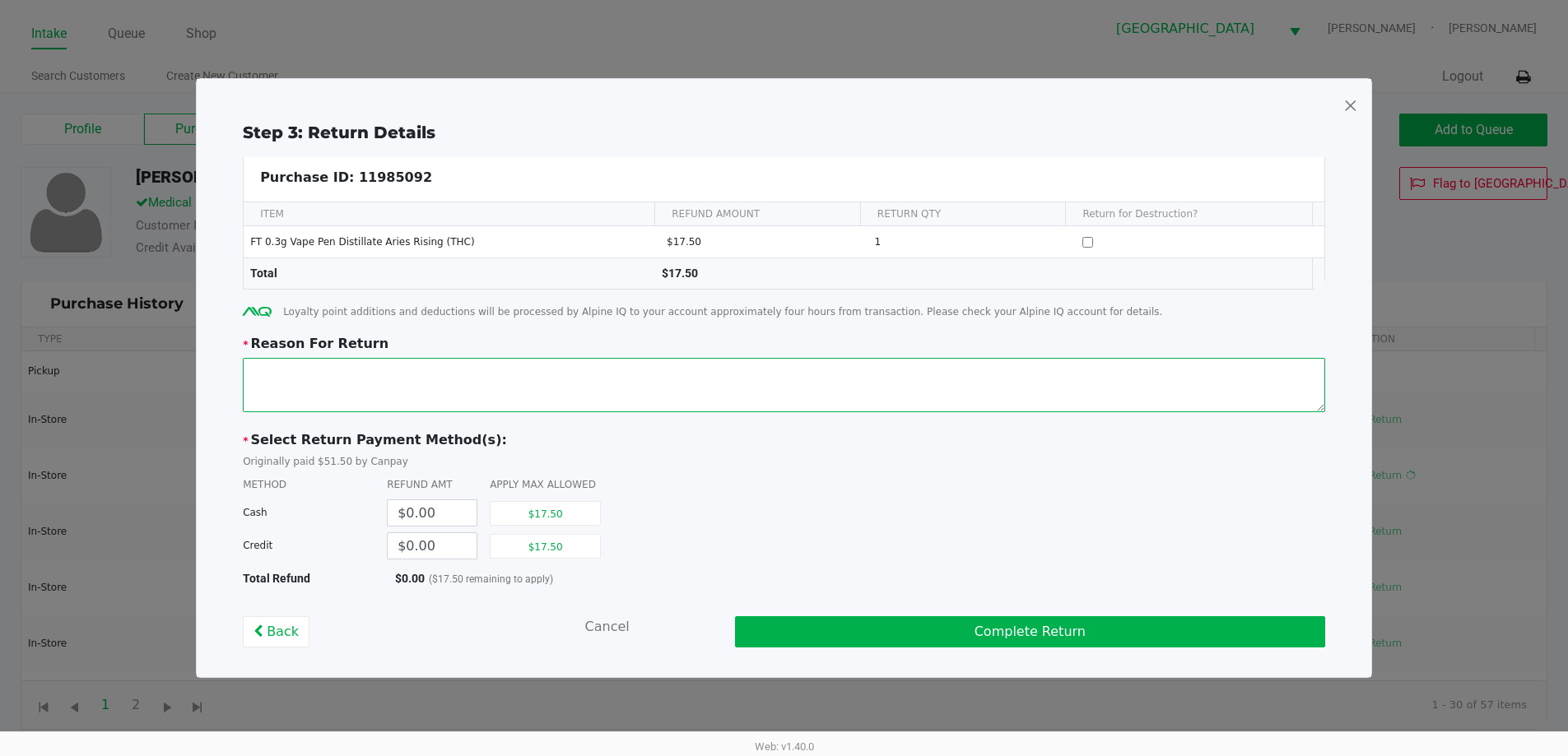
click at [545, 400] on textarea at bounding box center [783, 384] width 1082 height 54
type textarea "Customer states that upon opening package, cart did not work and light only bli…"
click at [583, 540] on button "$17.50" at bounding box center [545, 545] width 111 height 25
type input "$17.50"
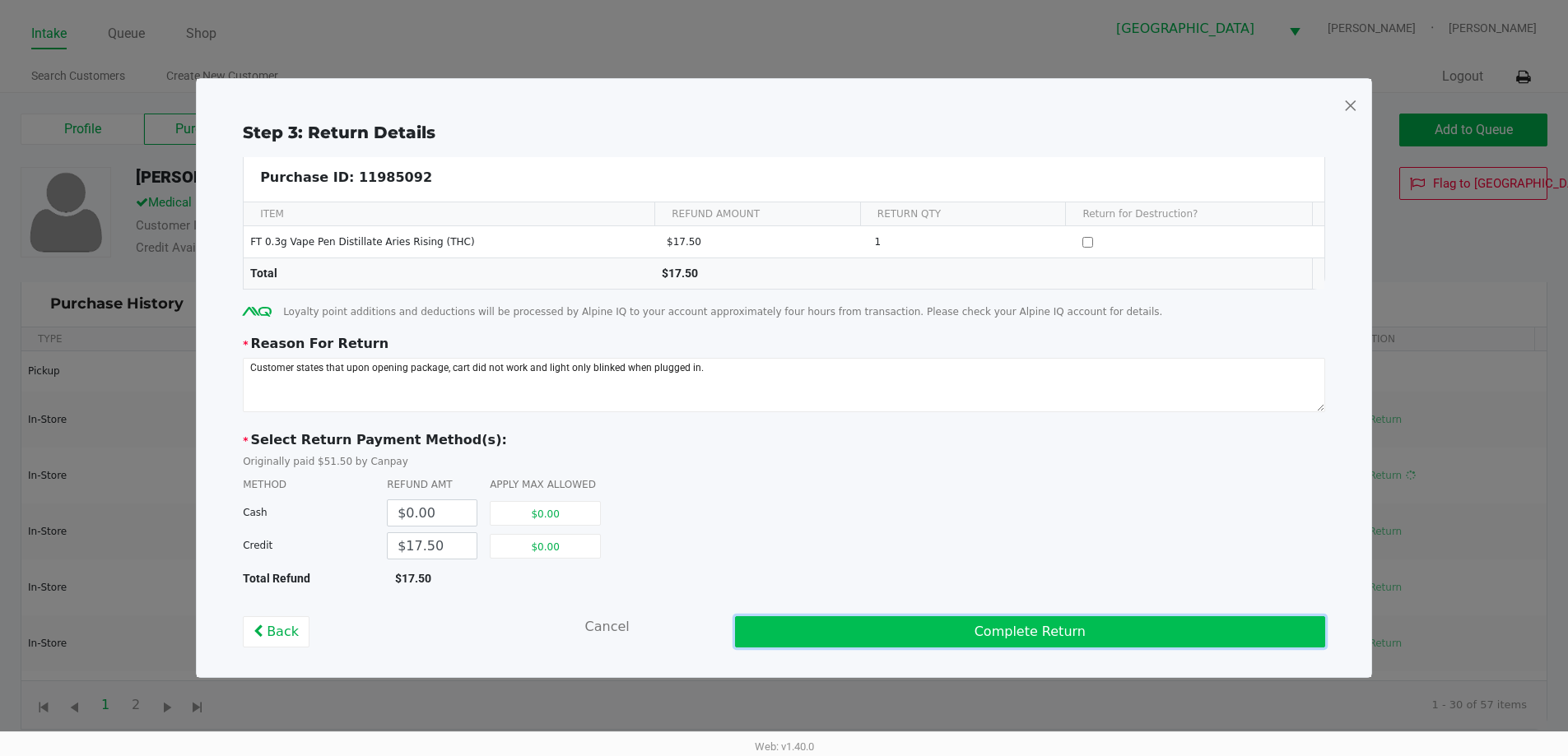
click at [974, 626] on button "Complete Return" at bounding box center [1029, 632] width 590 height 32
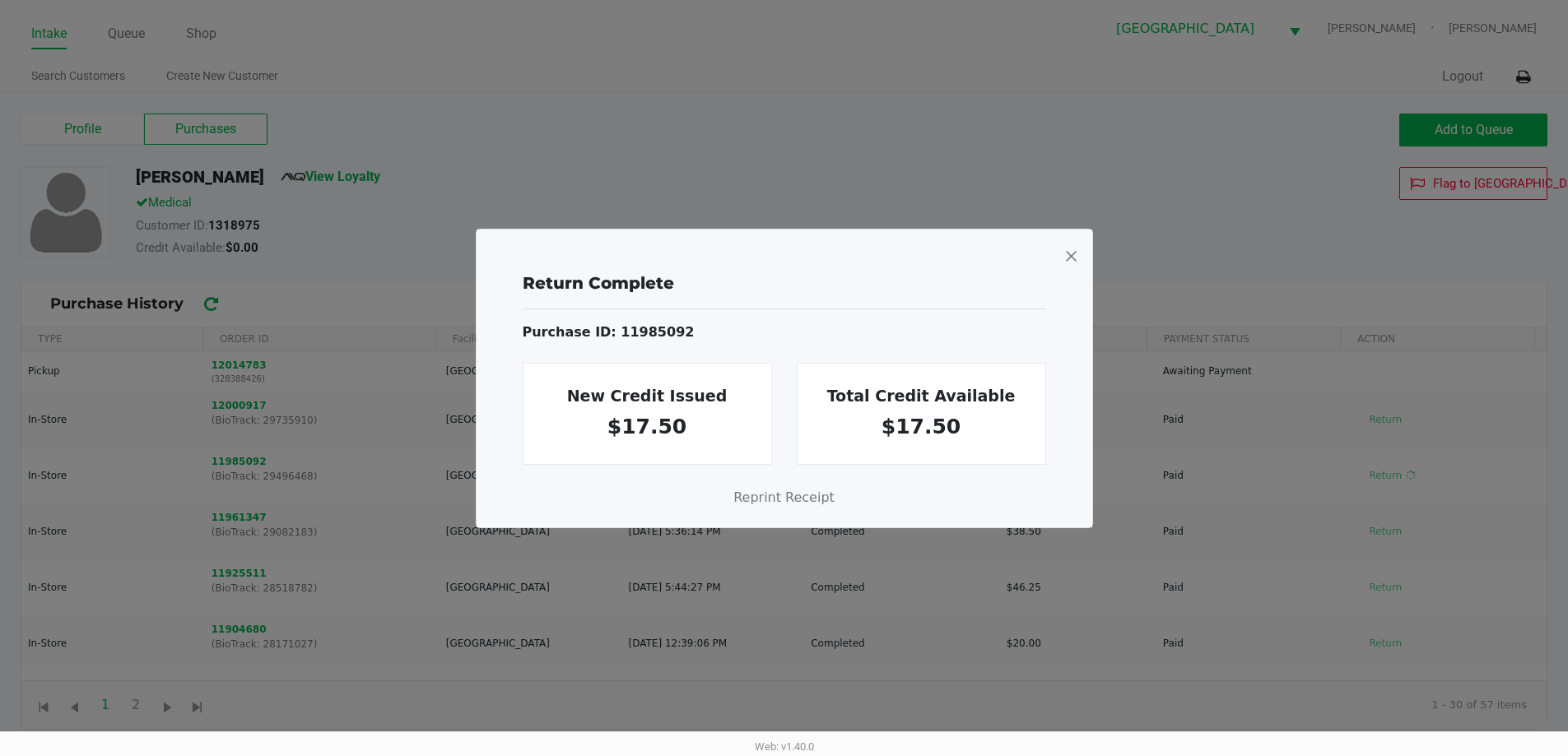
click at [1071, 253] on span at bounding box center [1070, 255] width 15 height 27
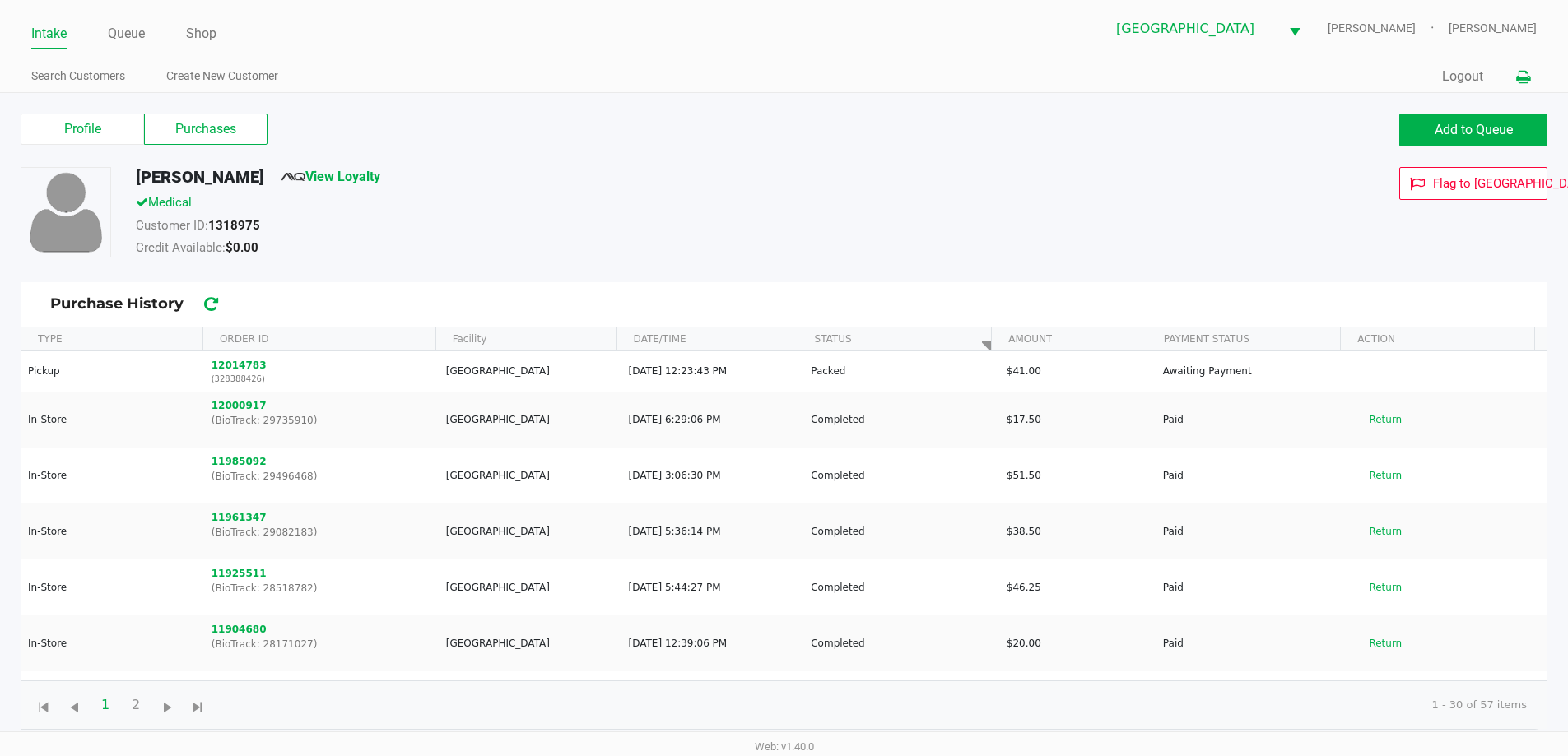
click at [1509, 65] on button at bounding box center [1523, 77] width 28 height 31
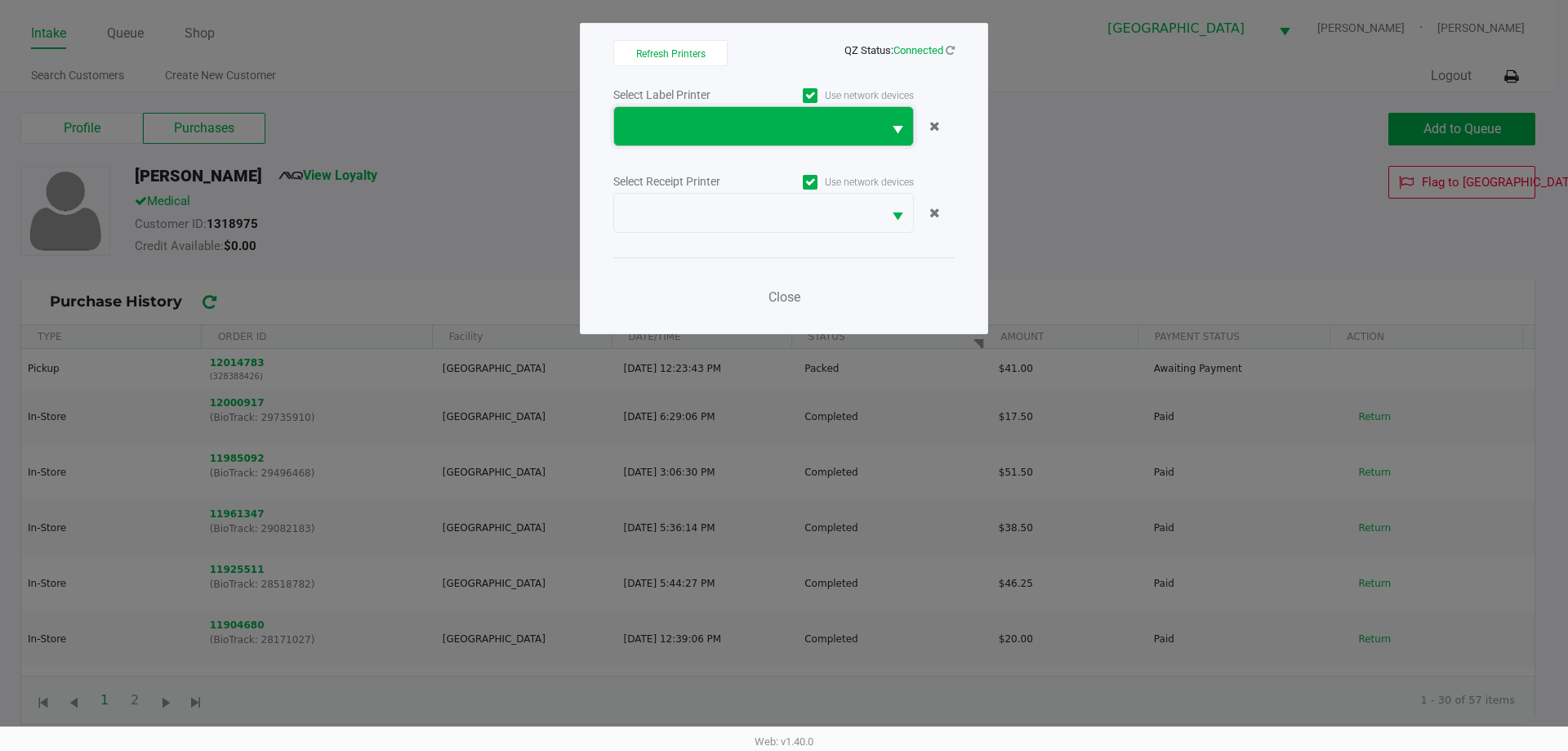
click at [849, 132] on span at bounding box center [748, 126] width 248 height 20
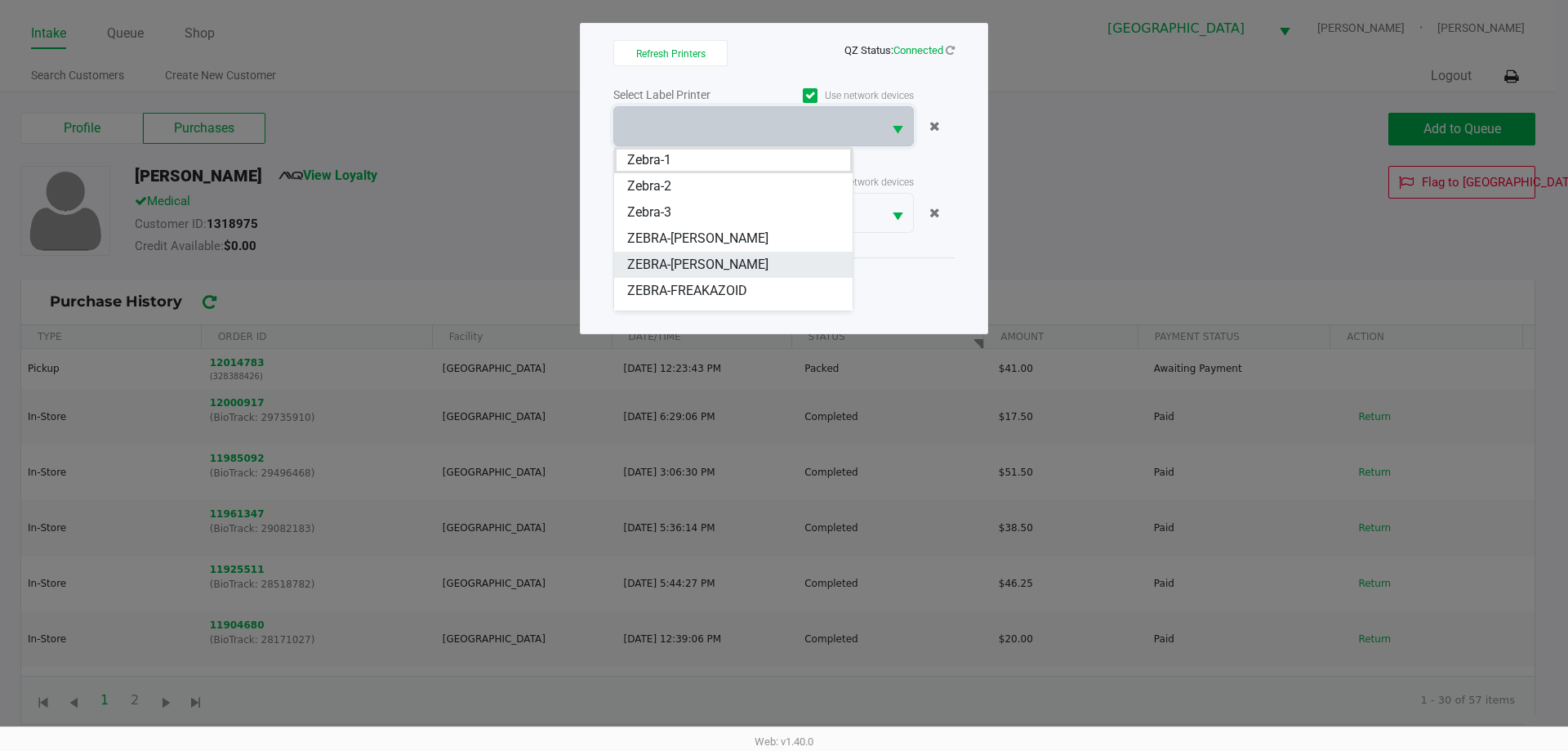
click at [759, 256] on span "ZEBRA-FRANKLIN-PIERCE" at bounding box center [698, 265] width 142 height 20
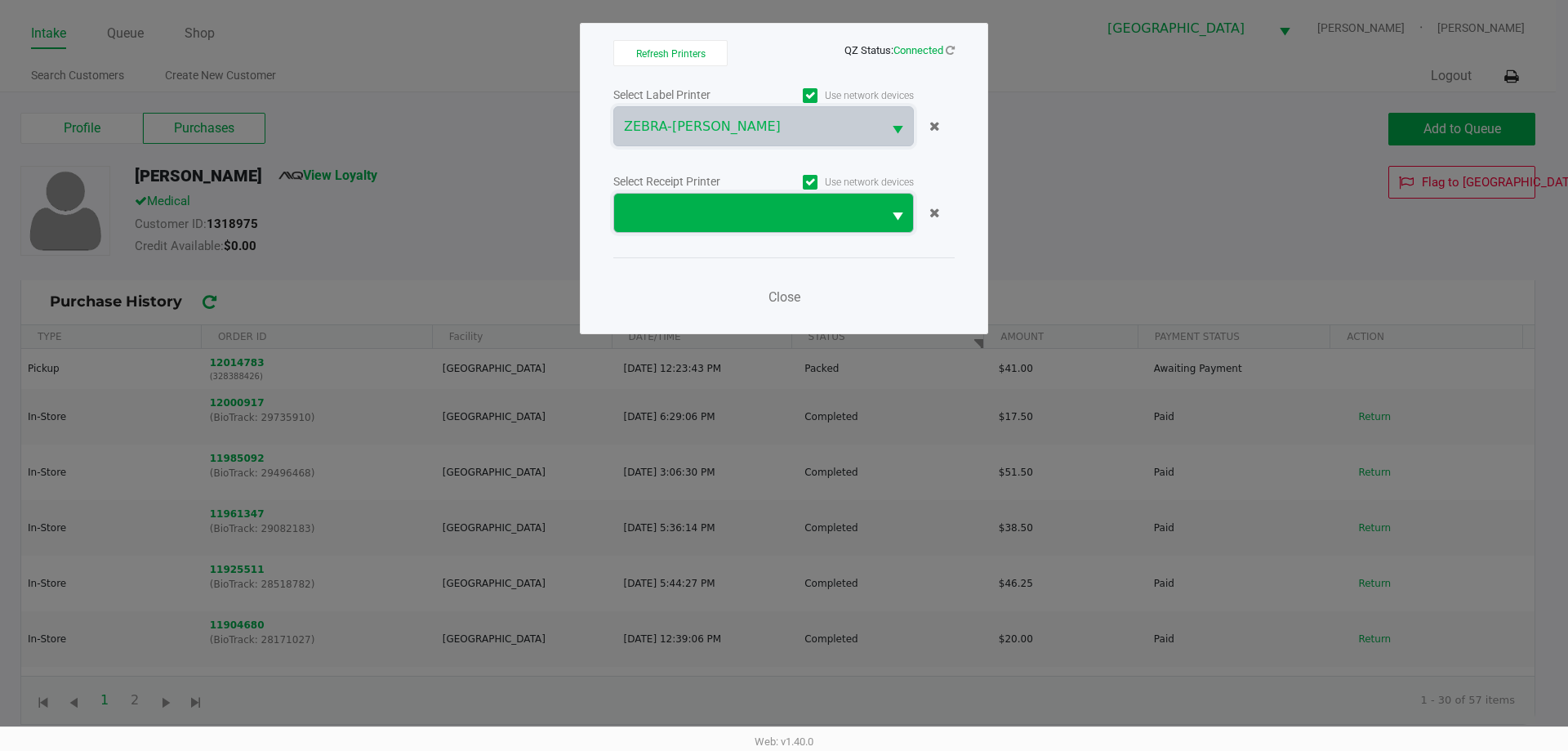
click at [767, 221] on span at bounding box center [748, 213] width 248 height 20
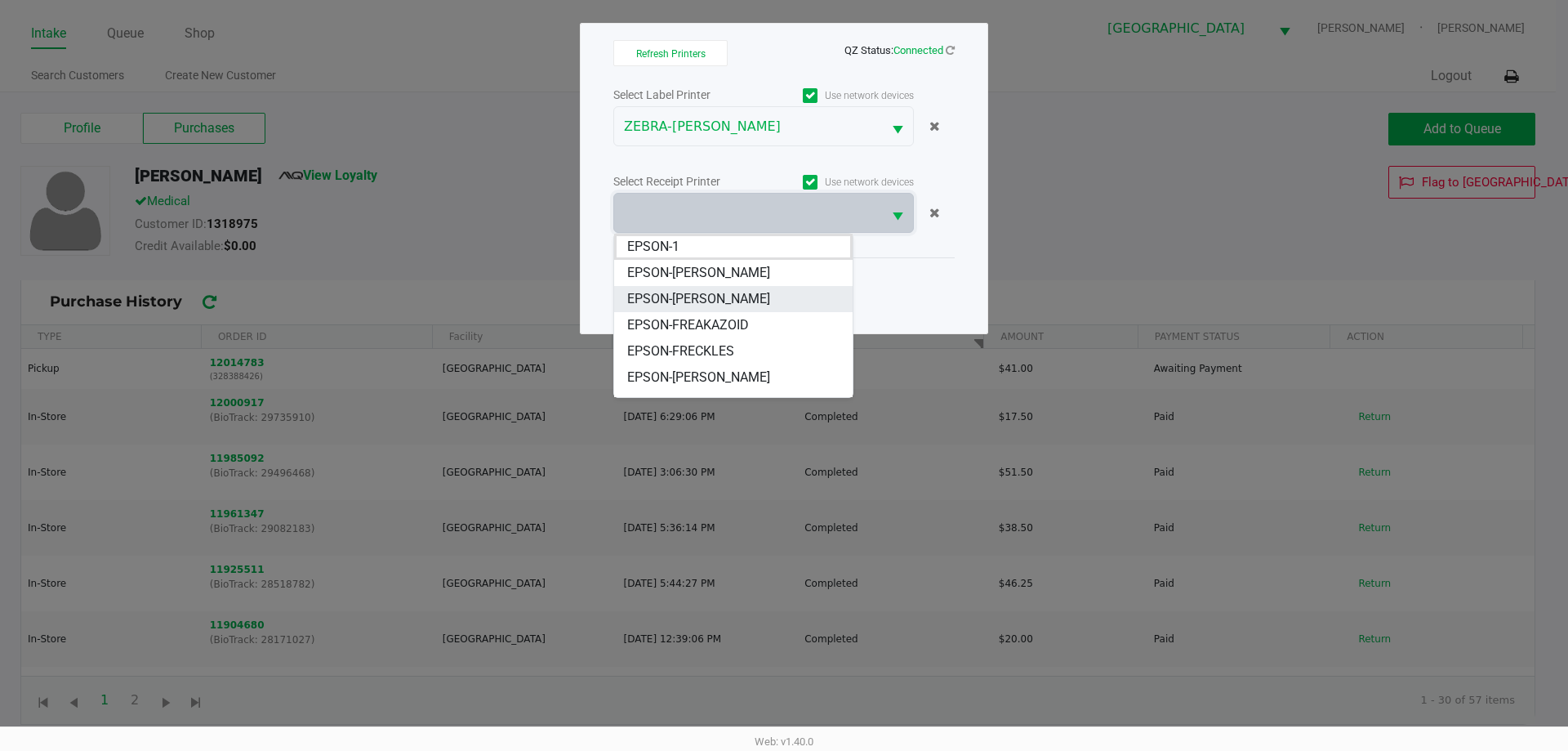
drag, startPoint x: 760, startPoint y: 297, endPoint x: 1258, endPoint y: 237, distance: 501.6
click at [762, 296] on span "EPSON-FRANKLIN PIERCE" at bounding box center [699, 299] width 143 height 20
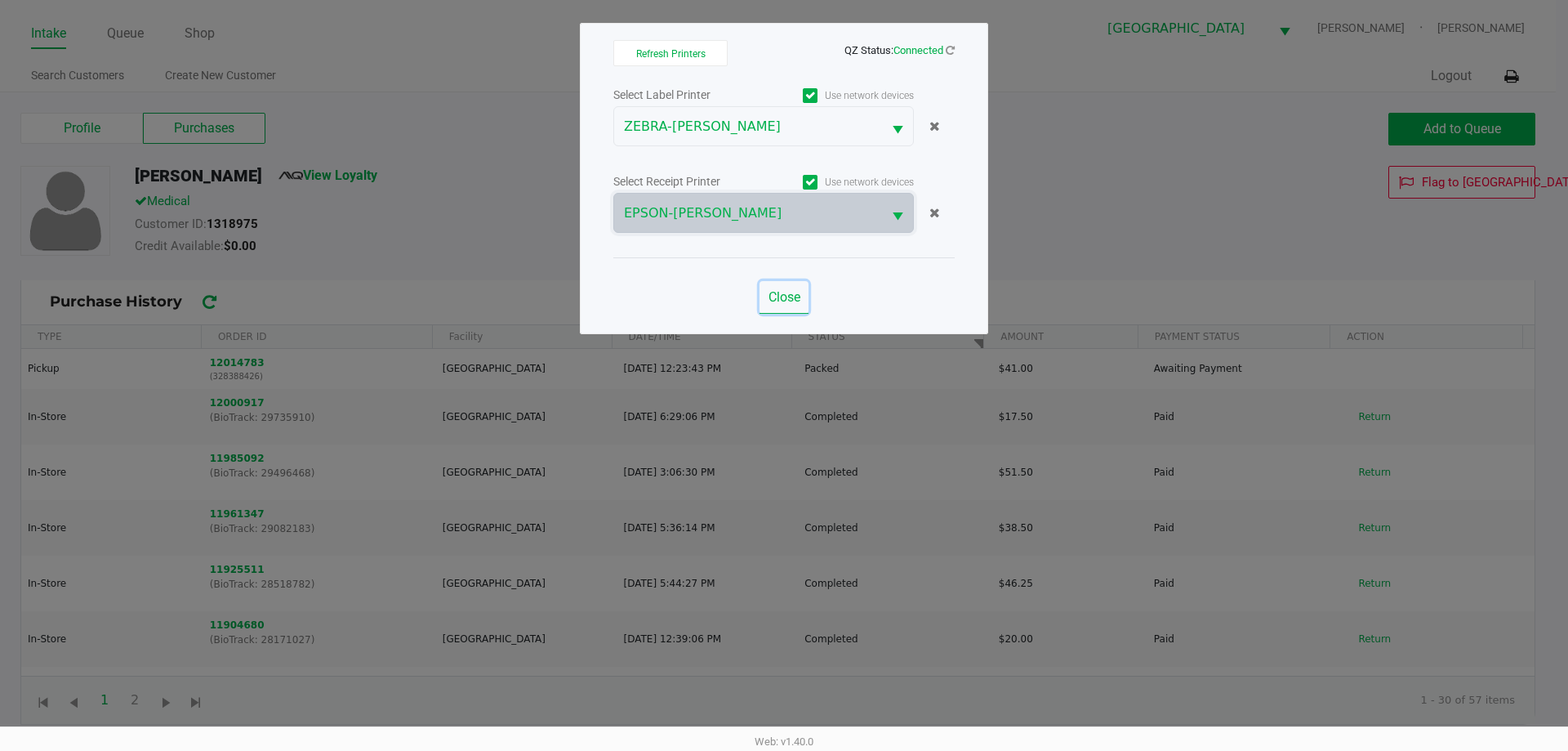
click at [796, 295] on span "Close" at bounding box center [784, 297] width 32 height 16
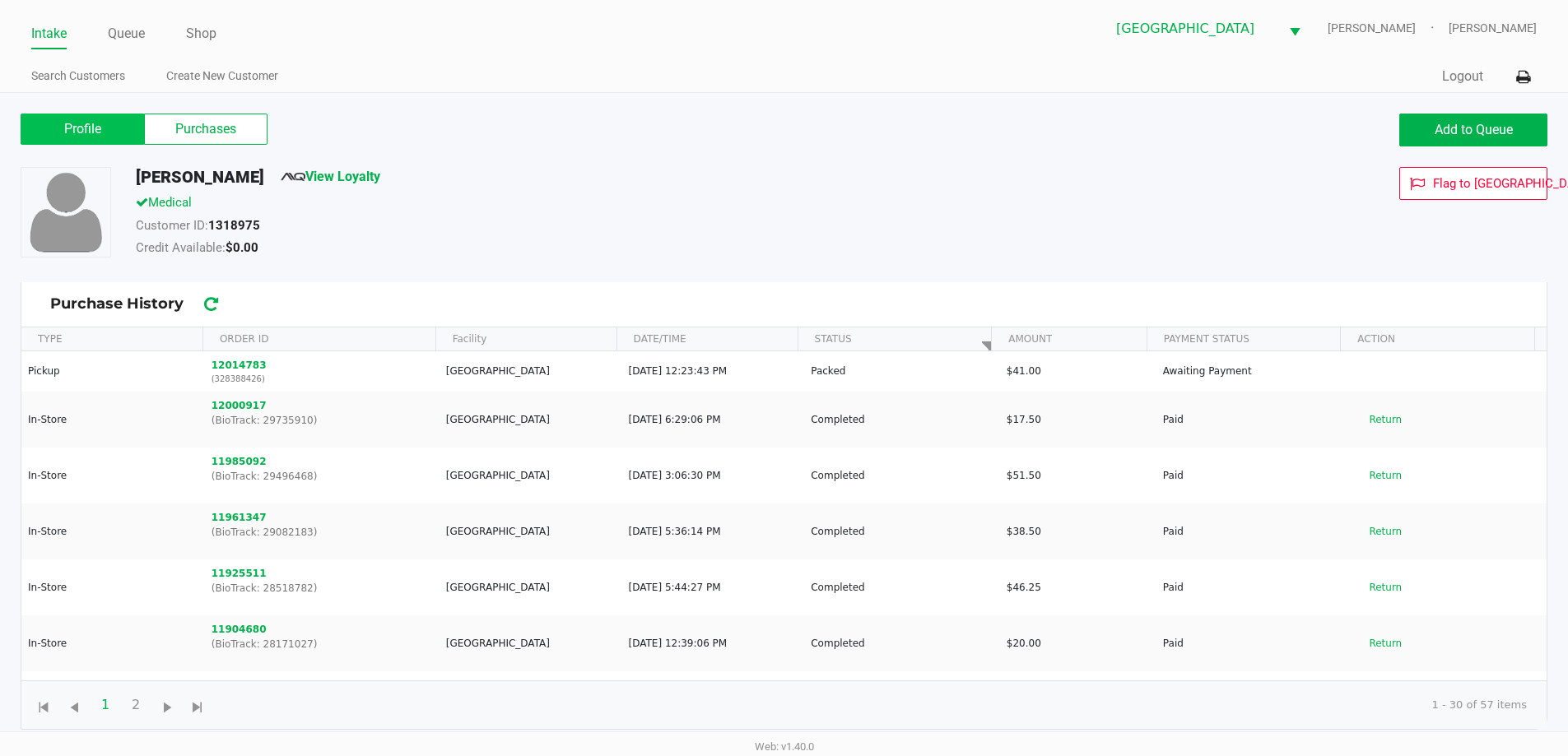
click at [124, 131] on label "Profile" at bounding box center [82, 129] width 123 height 32
click at [0, 0] on 0 "Profile" at bounding box center [0, 0] width 0 height 0
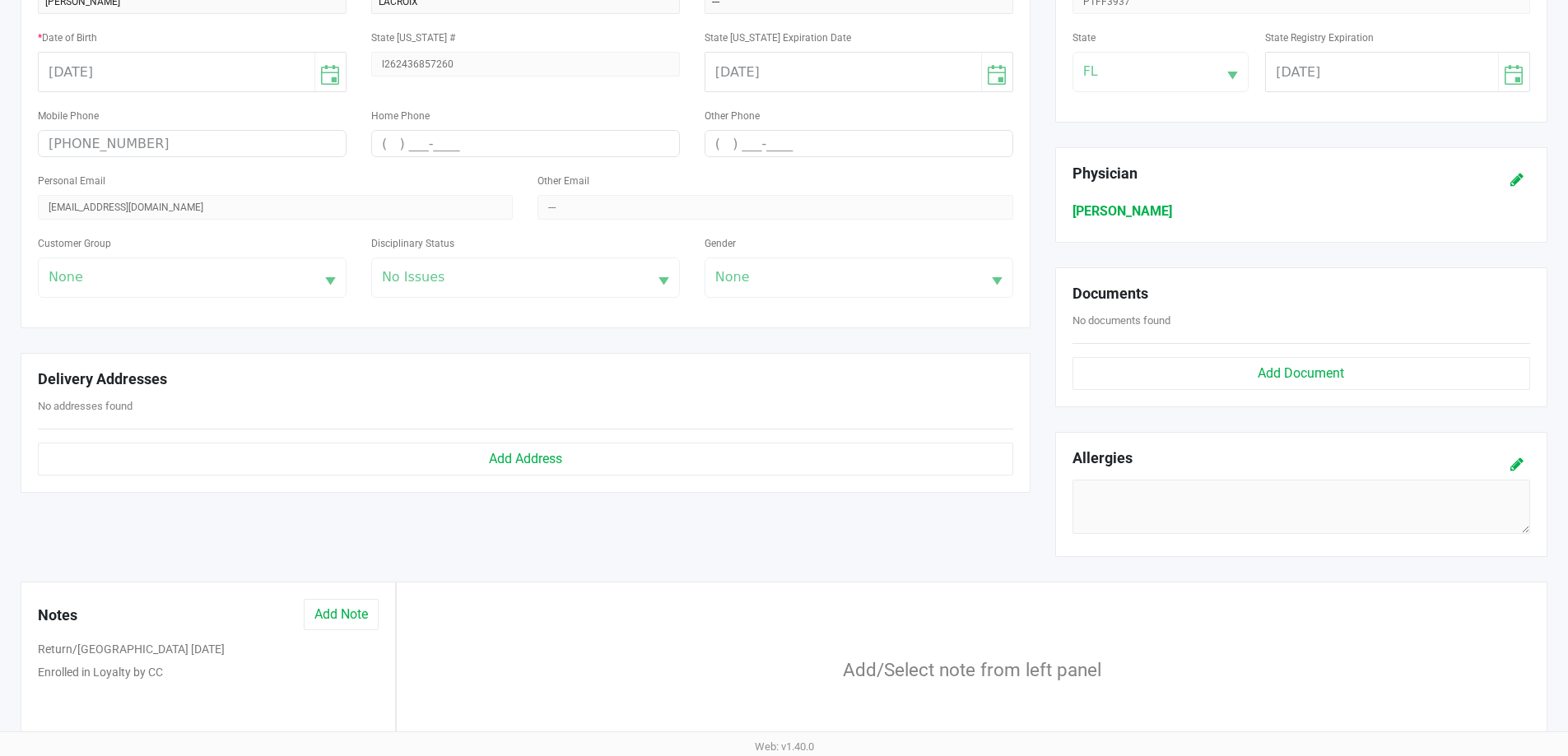
scroll to position [493, 0]
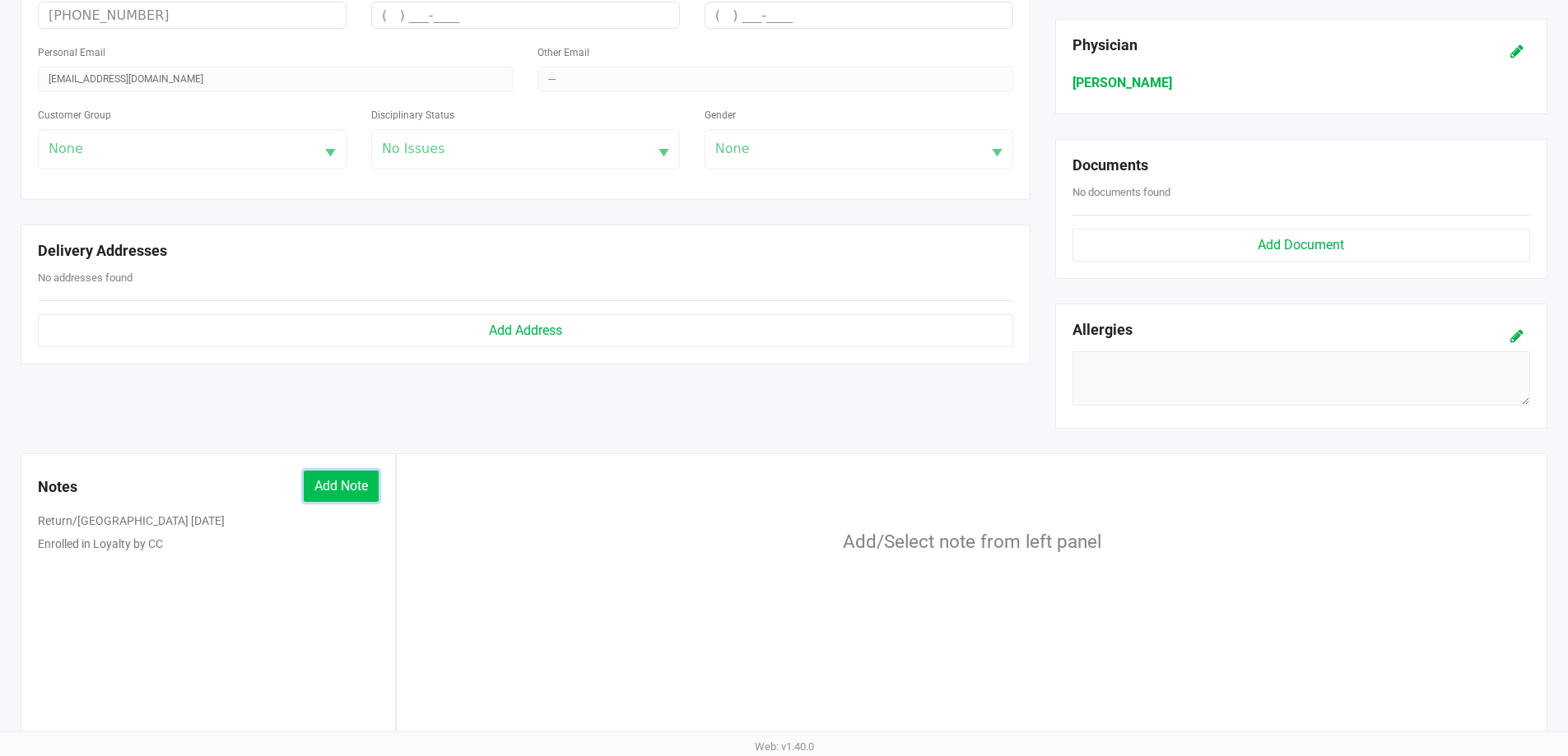
click at [333, 479] on button "Add Note" at bounding box center [341, 486] width 75 height 32
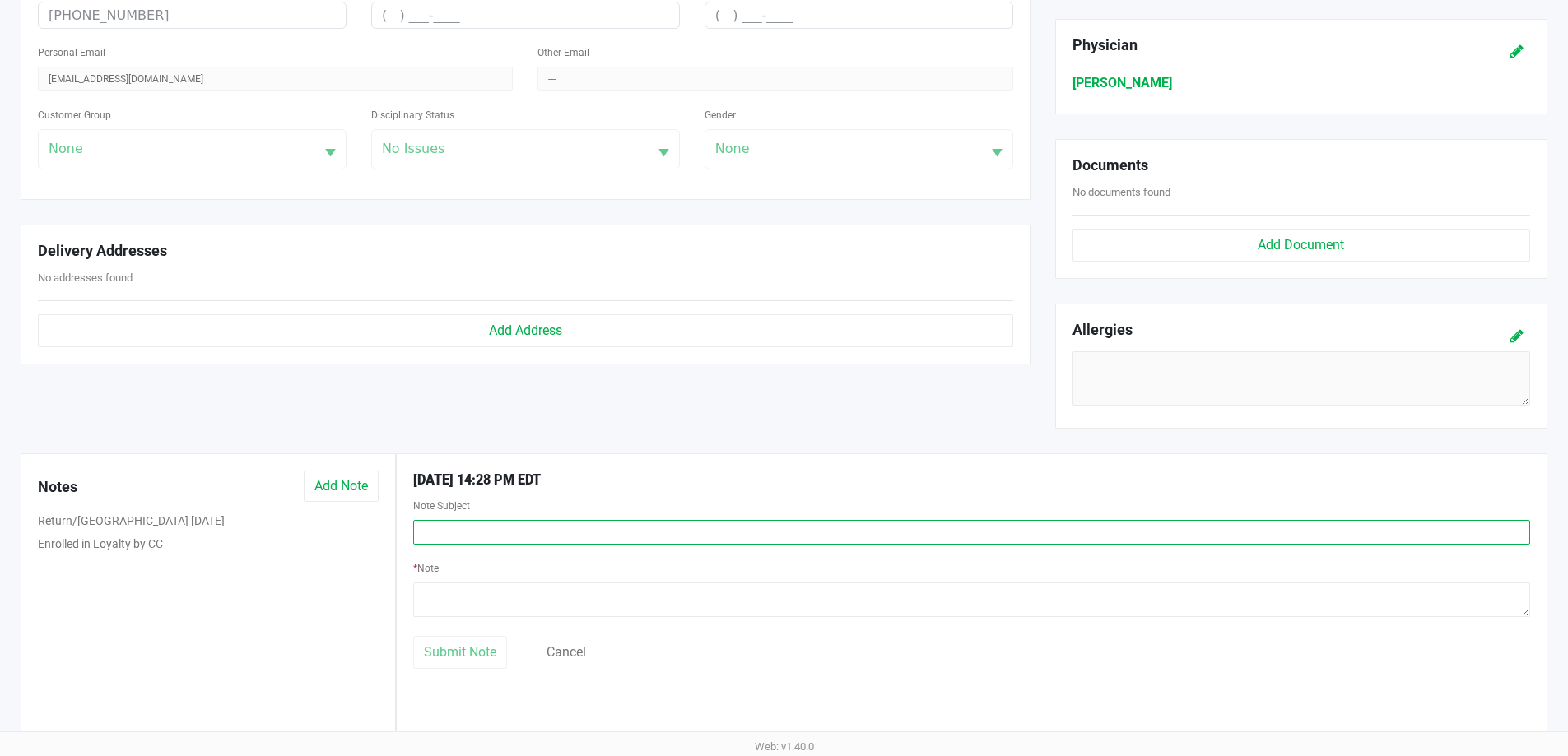
click at [440, 533] on input "text" at bounding box center [971, 532] width 1117 height 25
type input "T"
click at [475, 529] on input "Return/Excjange ARR .3g Vape" at bounding box center [971, 532] width 1117 height 25
type input "Return/Exchange ARR .3g Vape"
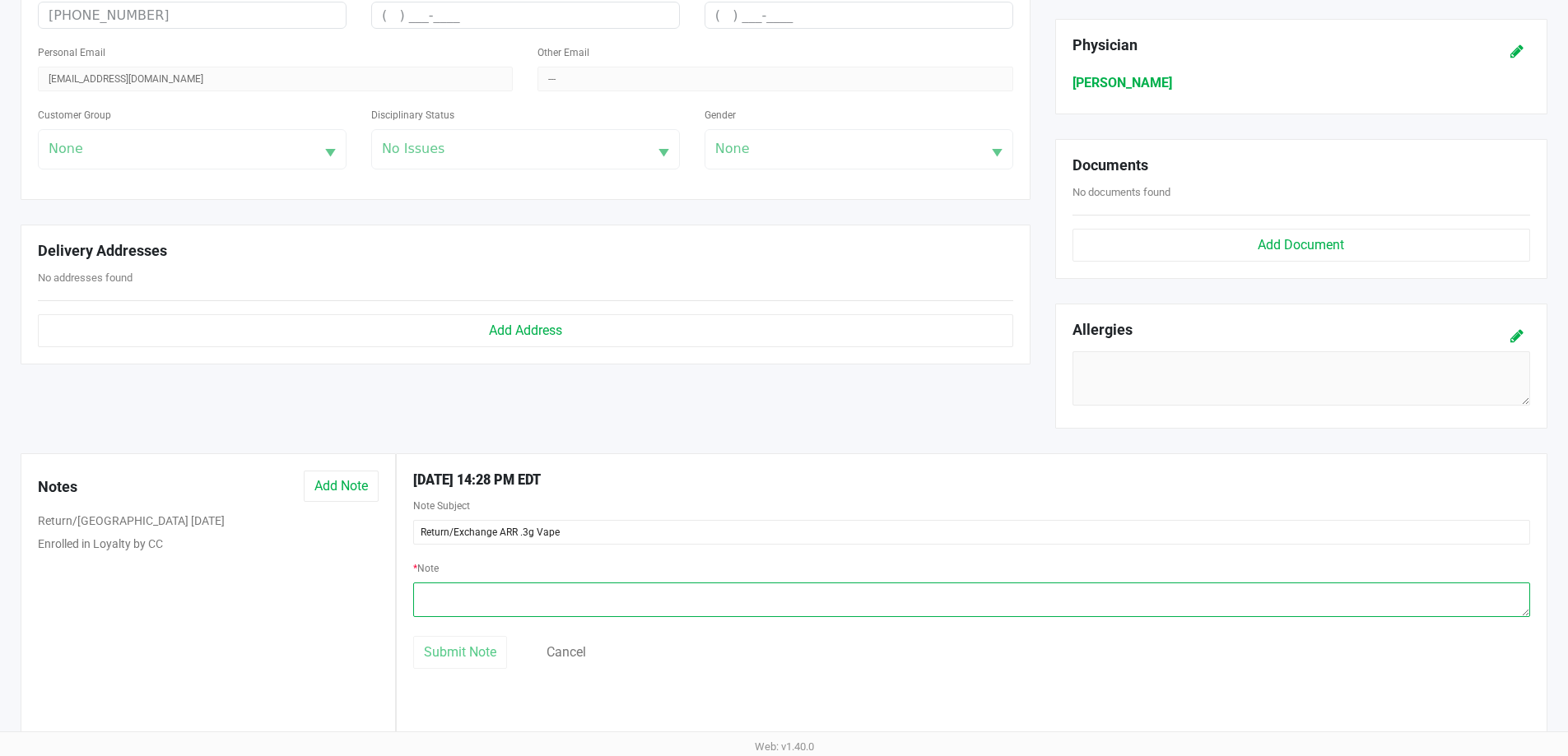
click at [486, 596] on textarea at bounding box center [971, 599] width 1117 height 34
paste textarea "FT 0.3g Vape Pen Distillate Aries Rising (THC)"
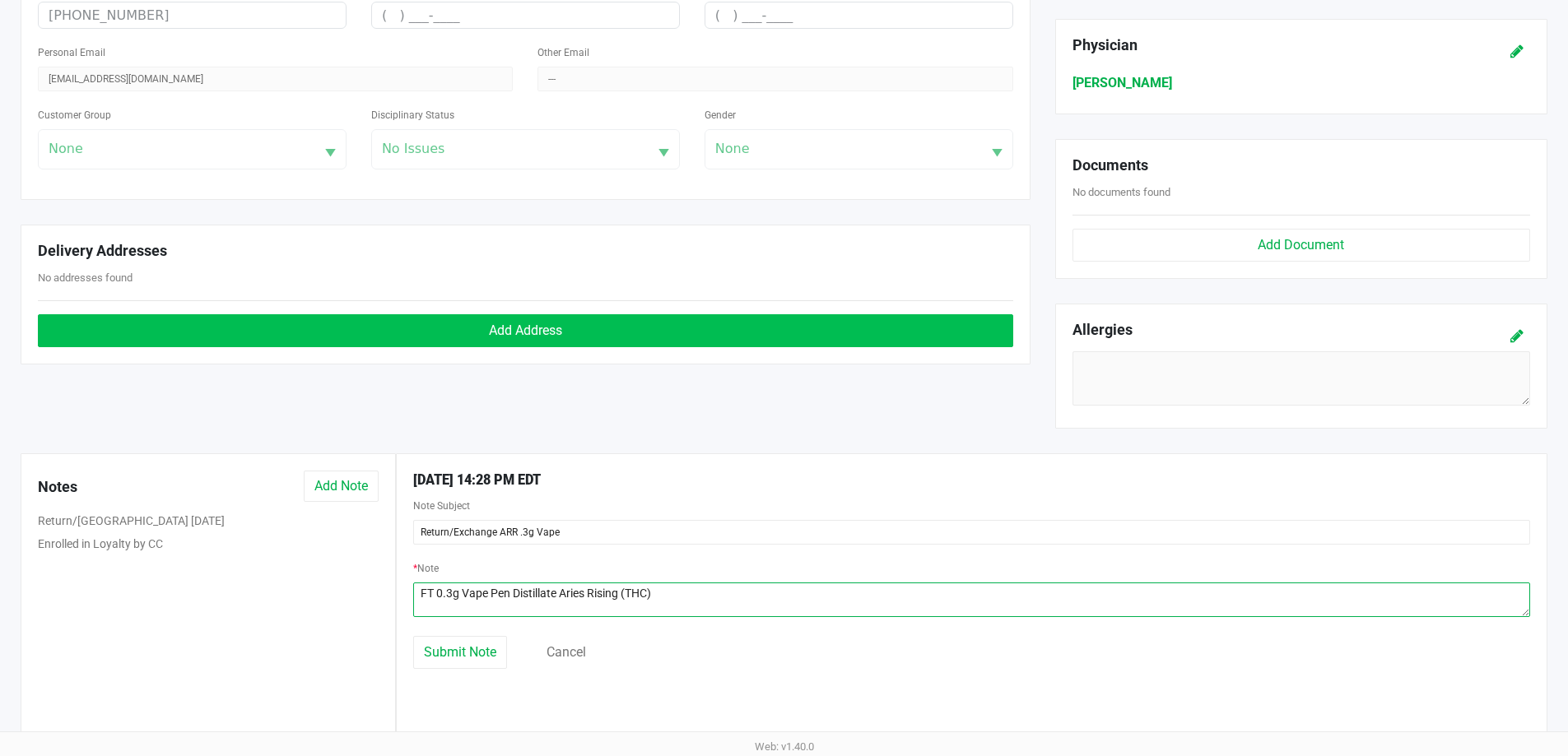
paste textarea "JUN25ARR02-0623"
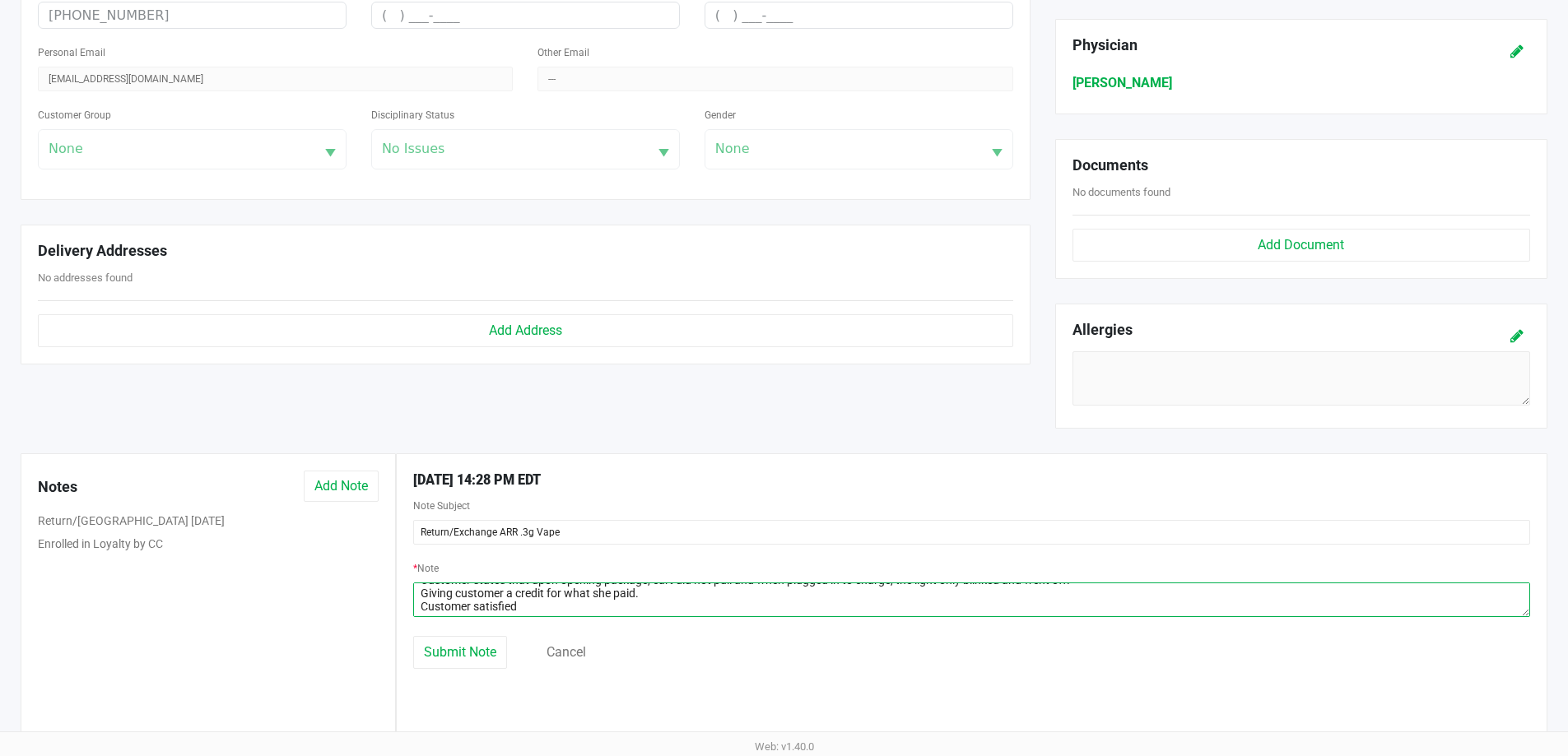
scroll to position [67, 0]
type textarea "FT 0.3g Vape Pen Distillate Aries Rising (THC) JUN25ARR02-0623 09/21/2025 Delra…"
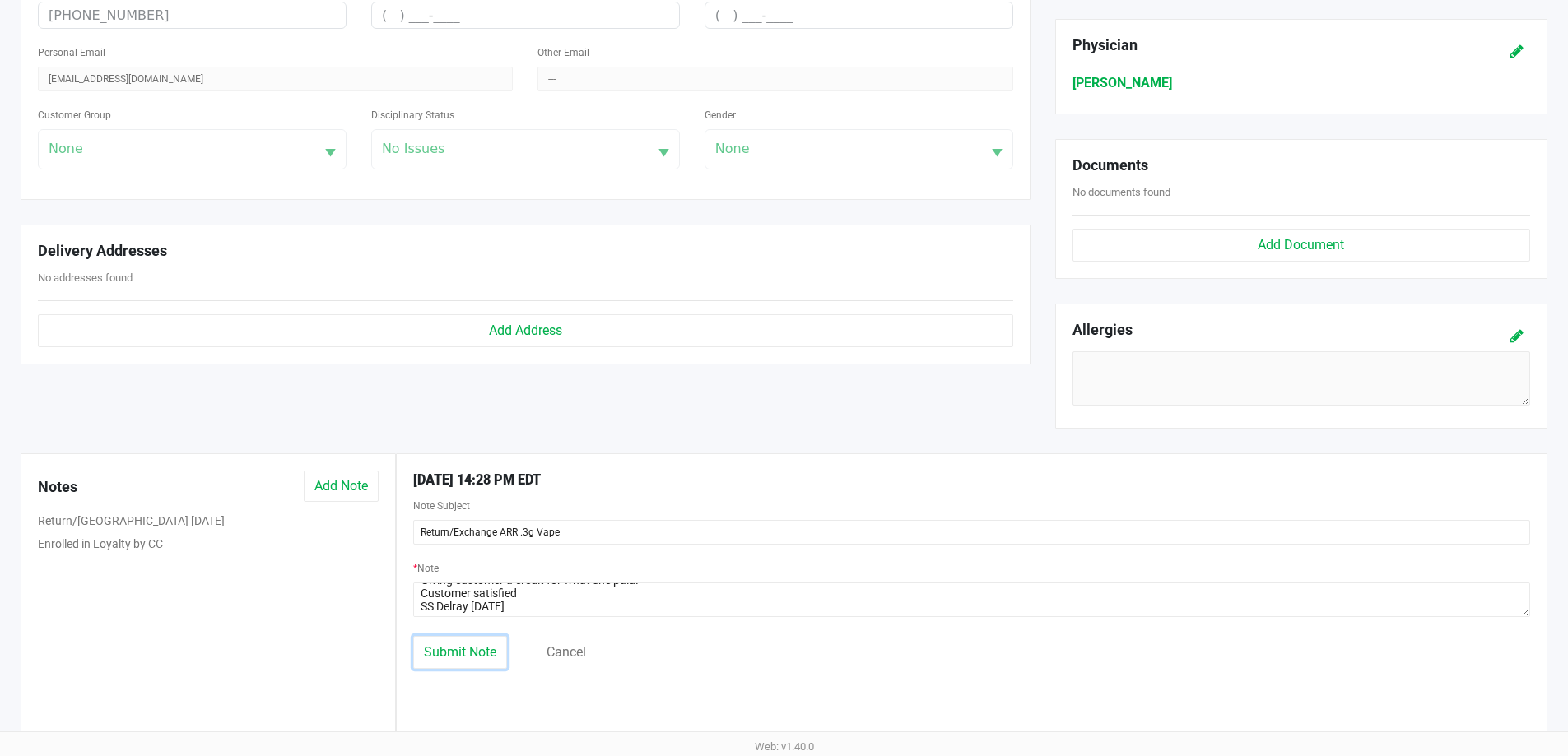
click at [472, 670] on div "9/27/2025 14:28 PM EDT Note Subject Return/Exchange ARR .3g Vape * Note Submit …" at bounding box center [971, 598] width 1151 height 289
click at [489, 646] on span "Submit Note" at bounding box center [460, 652] width 73 height 16
